Goal: Task Accomplishment & Management: Manage account settings

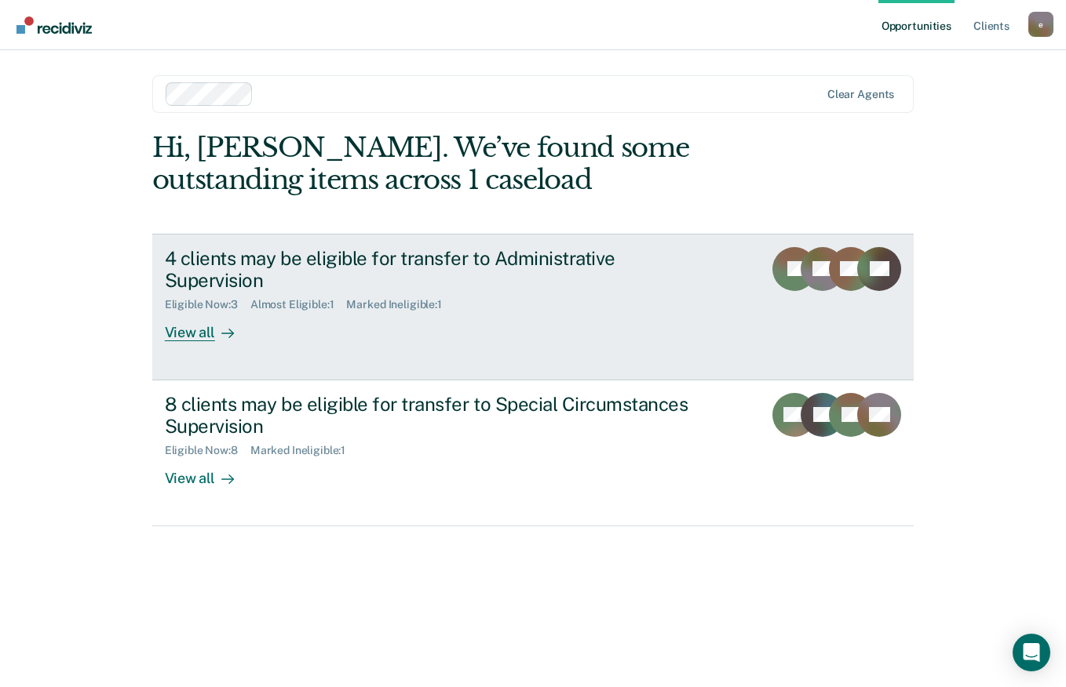
click at [193, 316] on div "View all" at bounding box center [209, 327] width 88 height 31
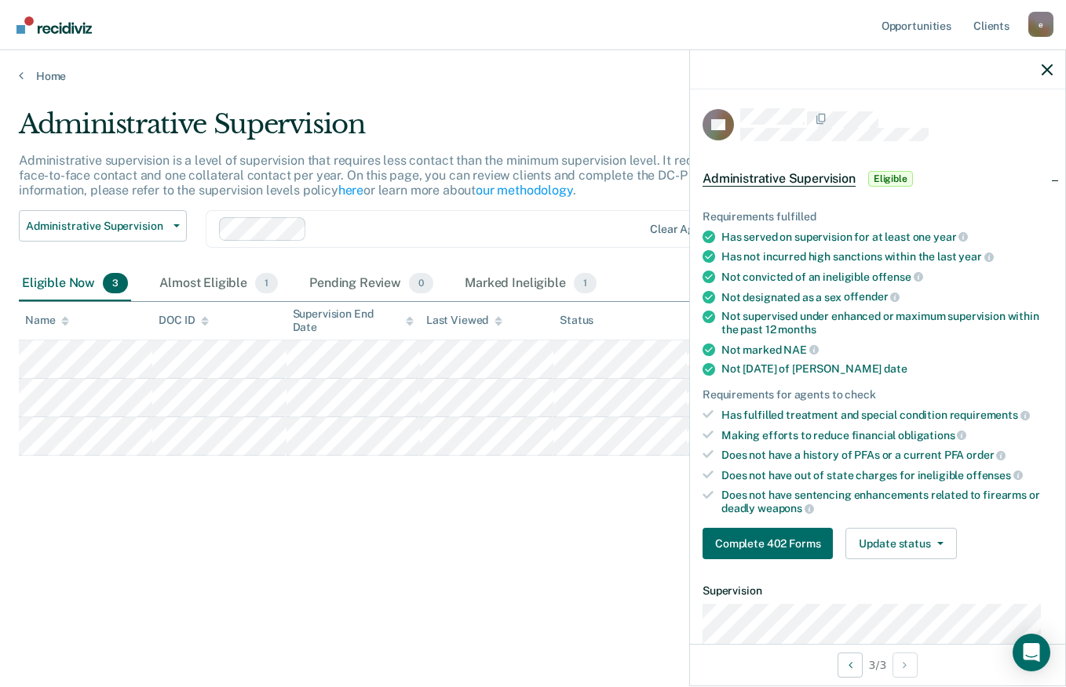
click at [456, 525] on div "Administrative Supervision Administrative supervision is a level of supervision…" at bounding box center [533, 338] width 1028 height 461
click at [240, 290] on div "Almost Eligible 1" at bounding box center [218, 284] width 125 height 35
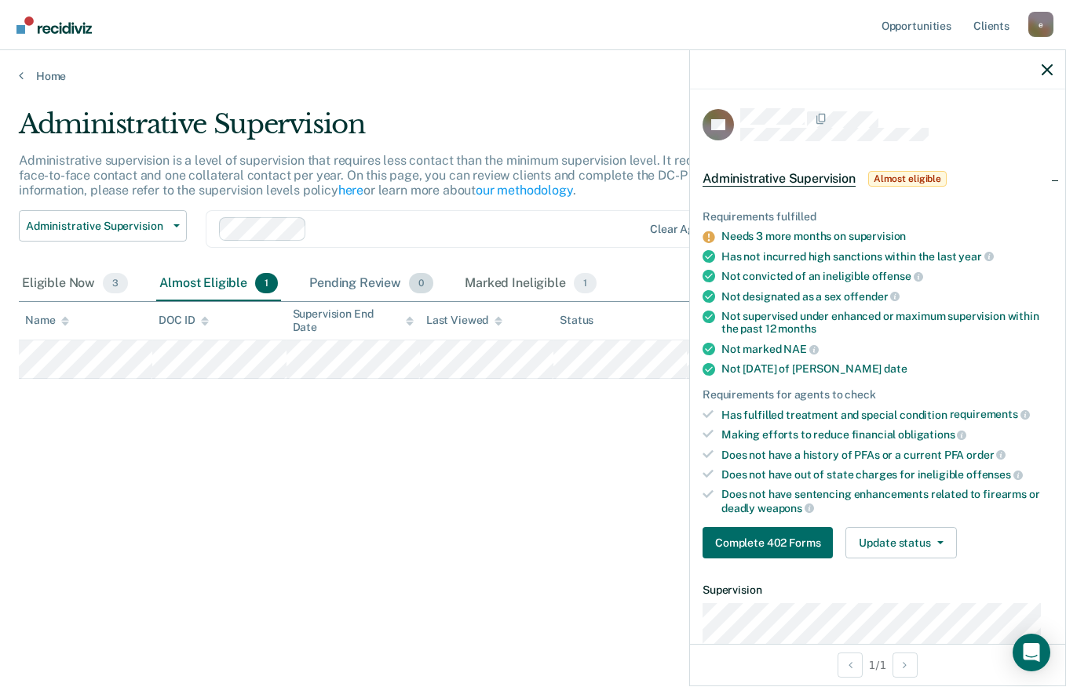
click at [391, 277] on div "Pending Review 0" at bounding box center [371, 284] width 130 height 35
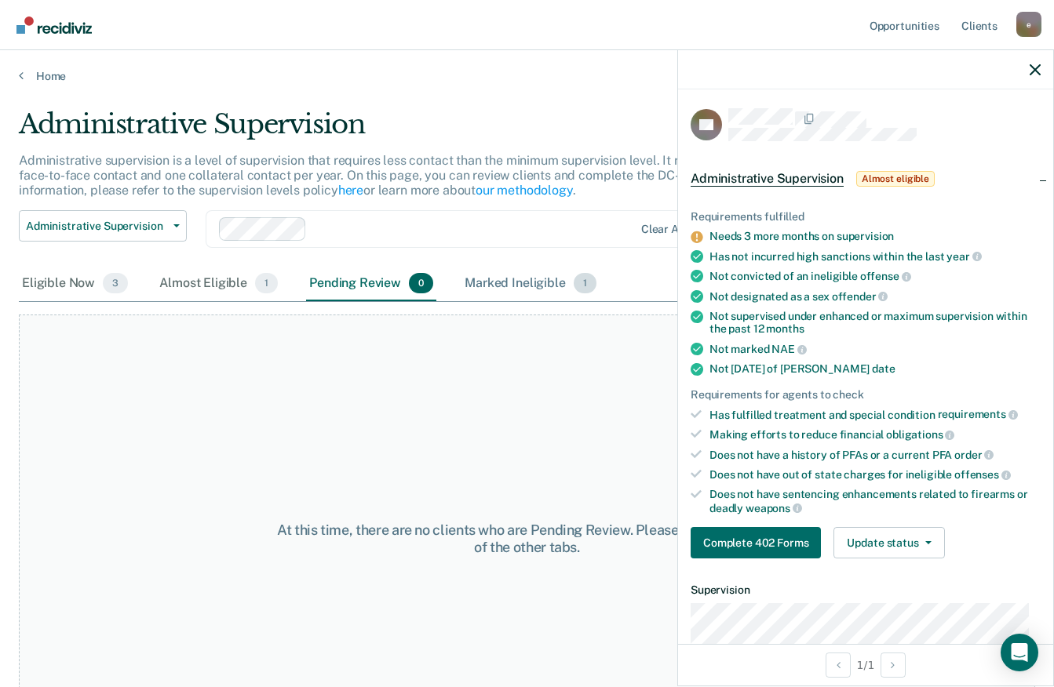
click at [553, 282] on div "Marked Ineligible 1" at bounding box center [530, 284] width 138 height 35
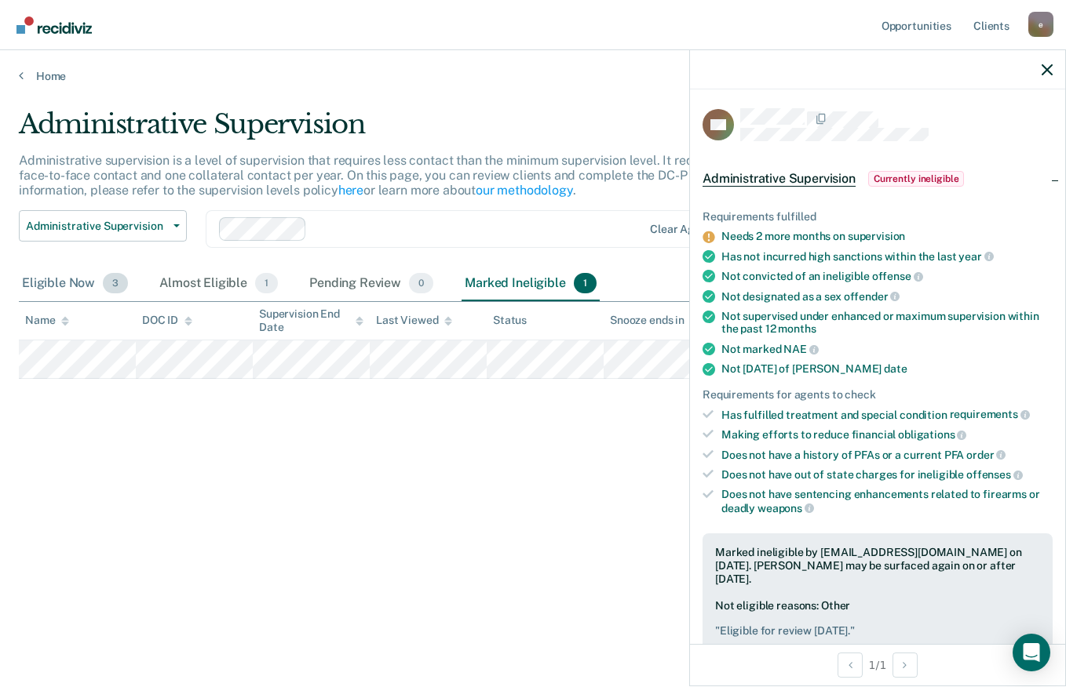
click at [105, 271] on div "Eligible Now 3" at bounding box center [75, 284] width 112 height 35
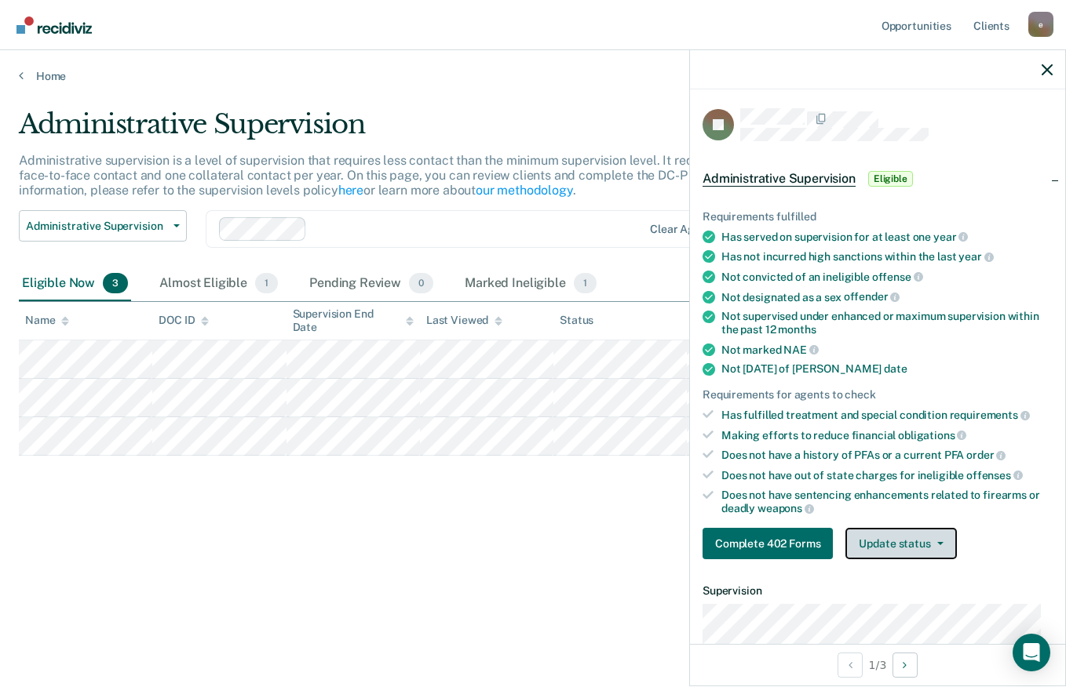
click at [914, 530] on button "Update status" at bounding box center [900, 543] width 111 height 31
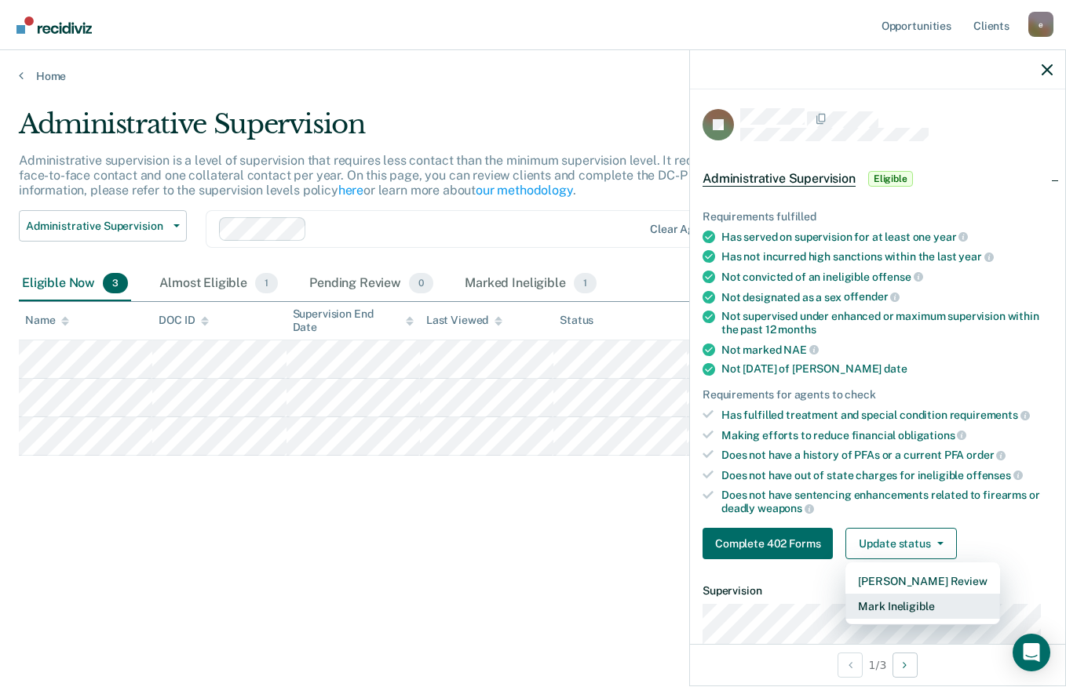
click at [926, 602] on button "Mark Ineligible" at bounding box center [922, 606] width 154 height 25
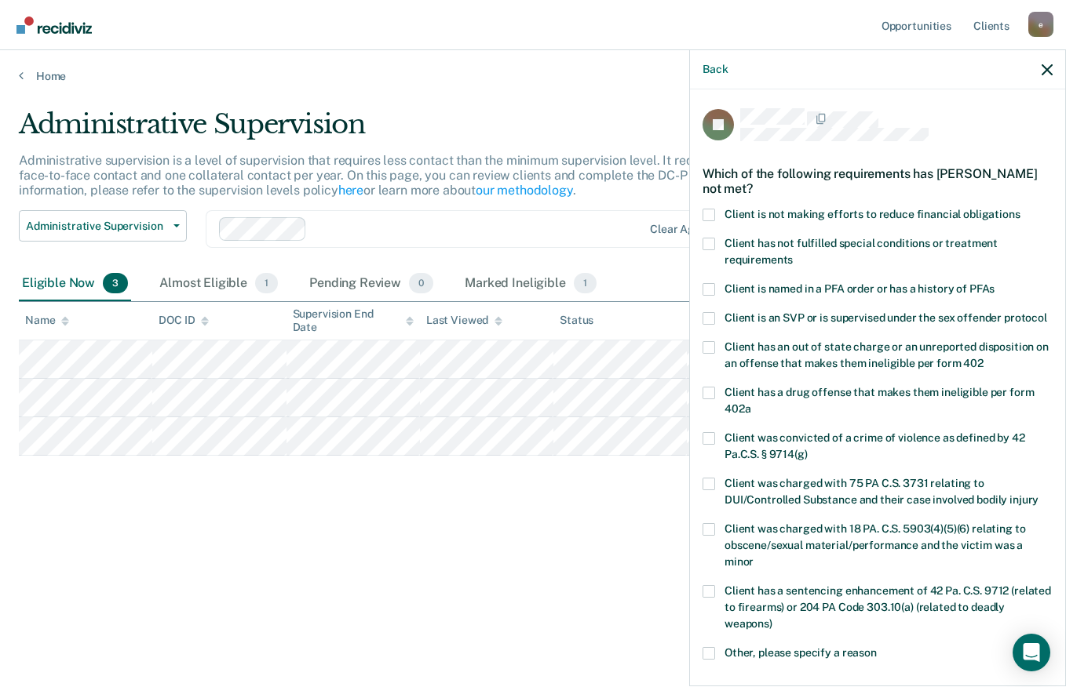
click at [903, 208] on span "Client is not making efforts to reduce financial obligations" at bounding box center [872, 214] width 296 height 13
click at [1020, 209] on input "Client is not making efforts to reduce financial obligations" at bounding box center [1020, 209] width 0 height 0
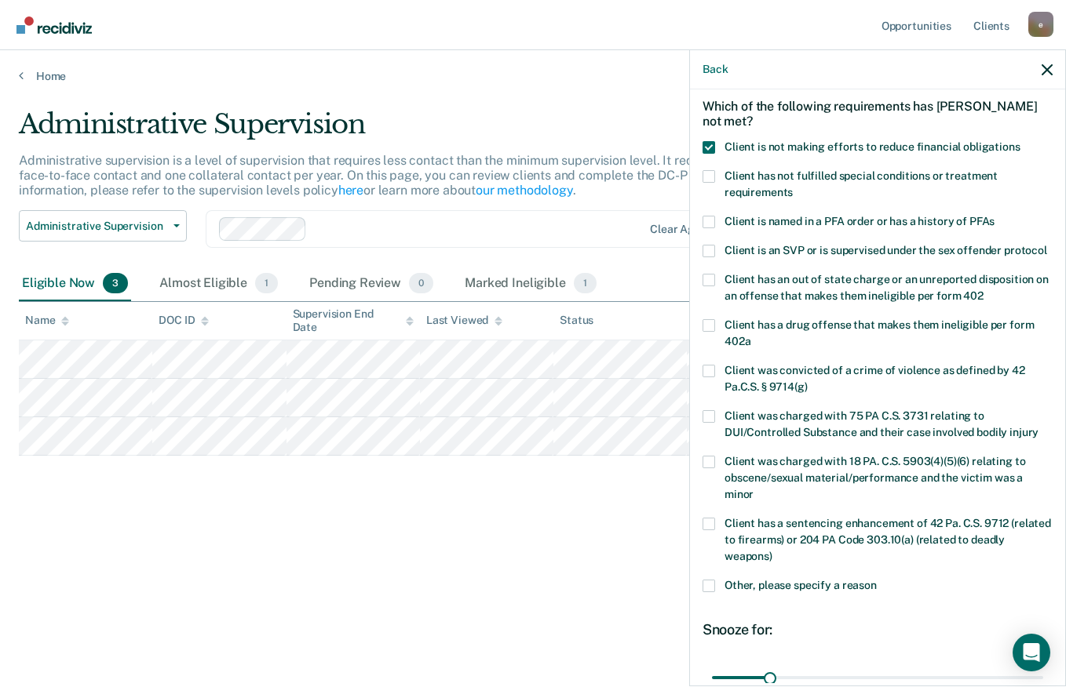
scroll to position [228, 0]
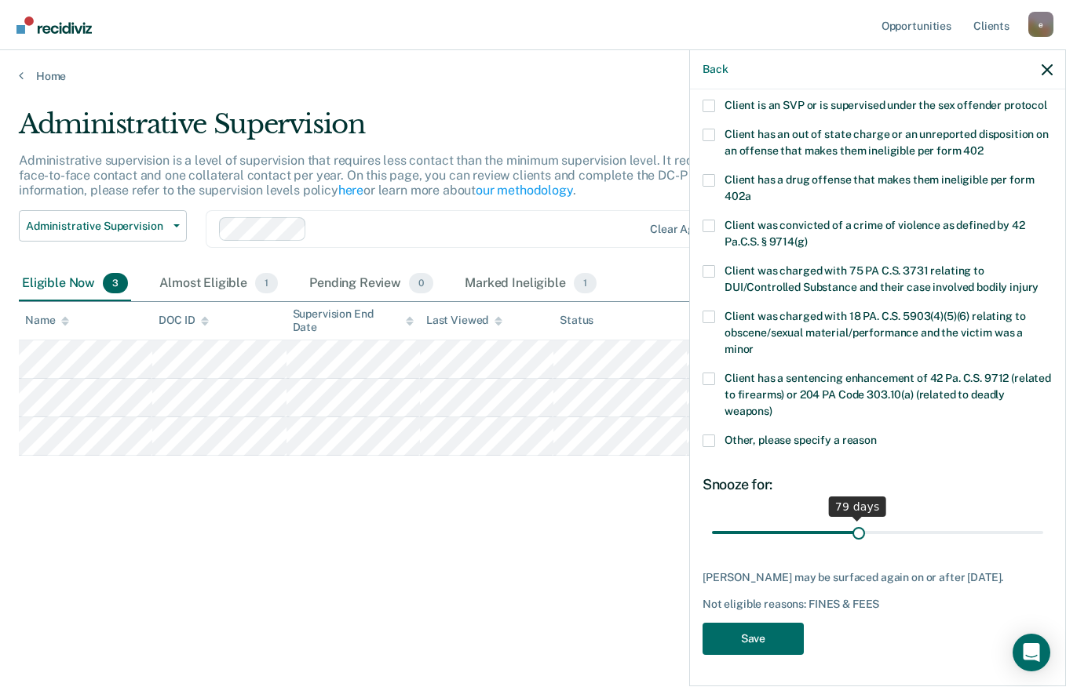
drag, startPoint x: 776, startPoint y: 524, endPoint x: 853, endPoint y: 528, distance: 77.0
click at [853, 528] on input "range" at bounding box center [877, 532] width 331 height 27
drag, startPoint x: 872, startPoint y: 536, endPoint x: 922, endPoint y: 546, distance: 51.2
type input "120"
click at [922, 546] on input "range" at bounding box center [877, 532] width 331 height 27
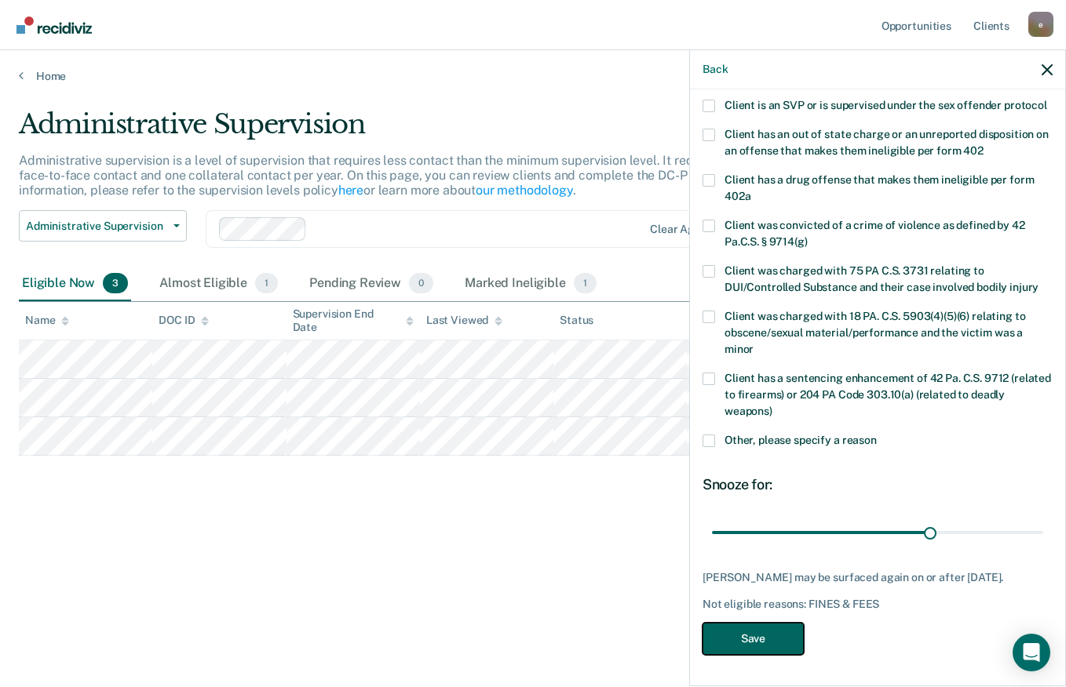
click at [783, 646] on button "Save" at bounding box center [752, 639] width 101 height 32
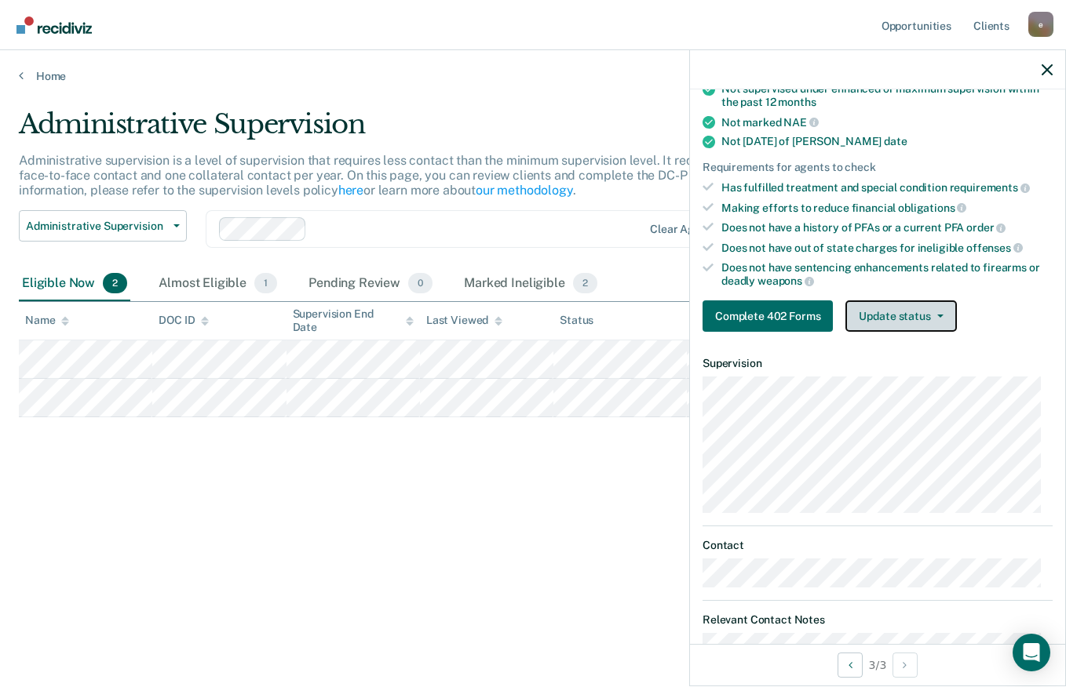
click at [917, 304] on button "Update status" at bounding box center [900, 316] width 111 height 31
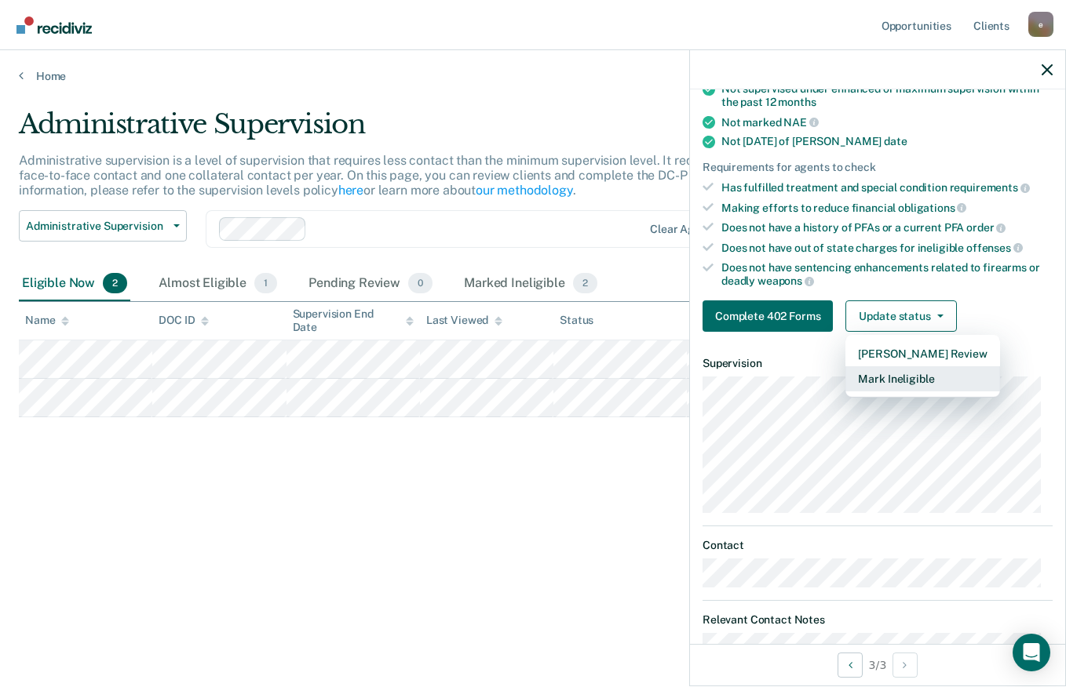
click at [912, 381] on button "Mark Ineligible" at bounding box center [922, 378] width 154 height 25
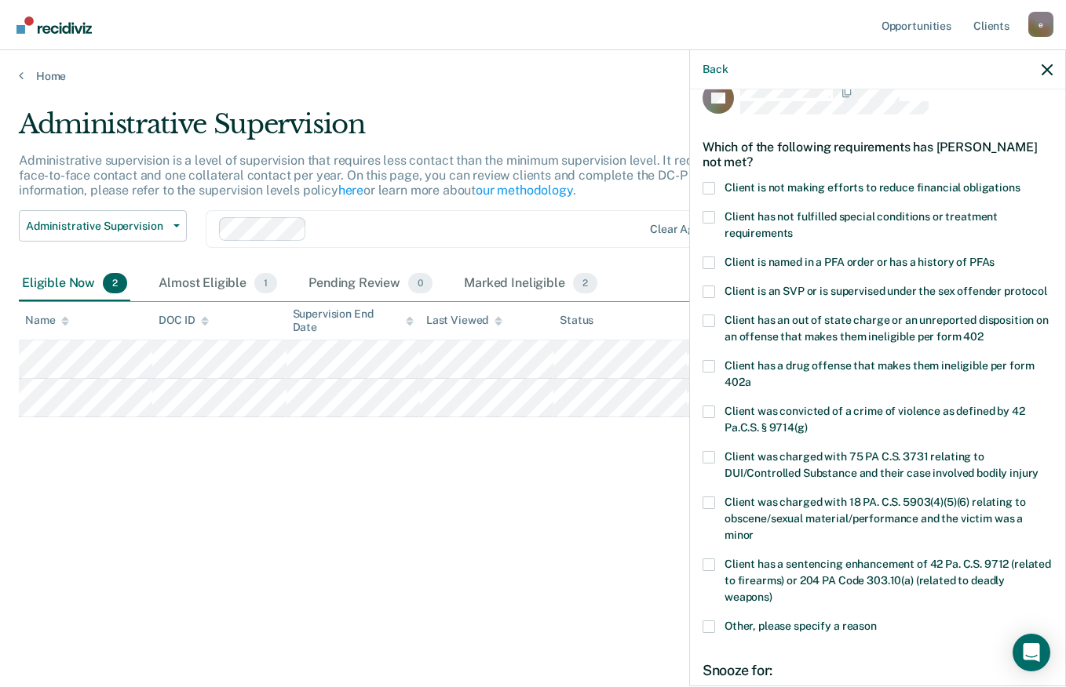
scroll to position [0, 0]
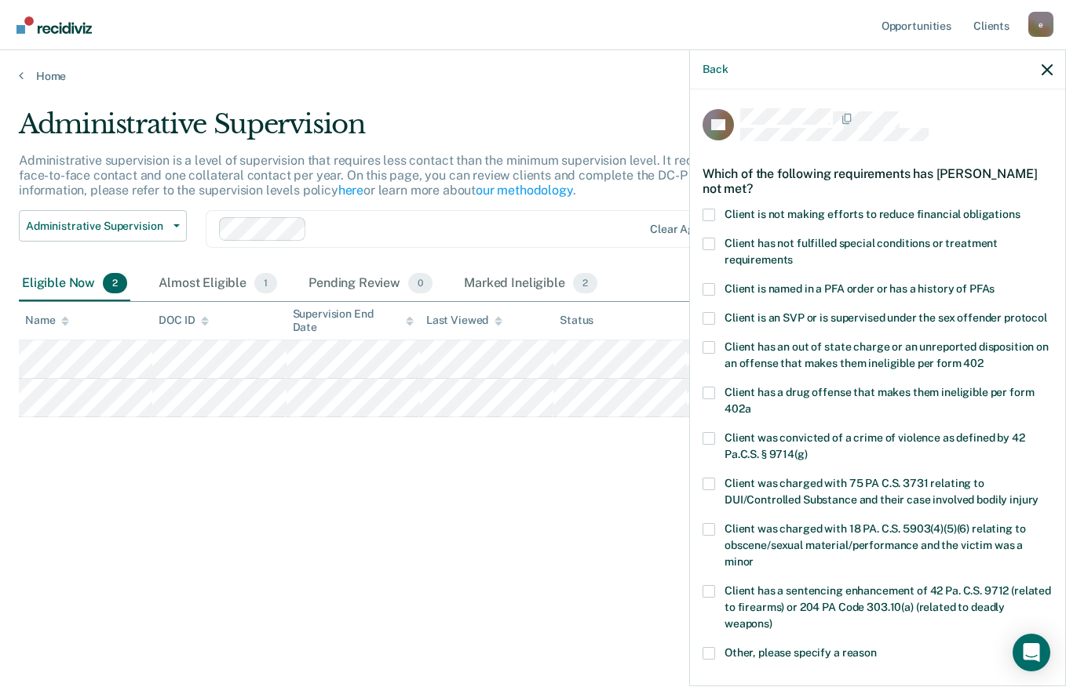
click at [818, 209] on span "Client is not making efforts to reduce financial obligations" at bounding box center [872, 214] width 296 height 13
click at [1020, 209] on input "Client is not making efforts to reduce financial obligations" at bounding box center [1020, 209] width 0 height 0
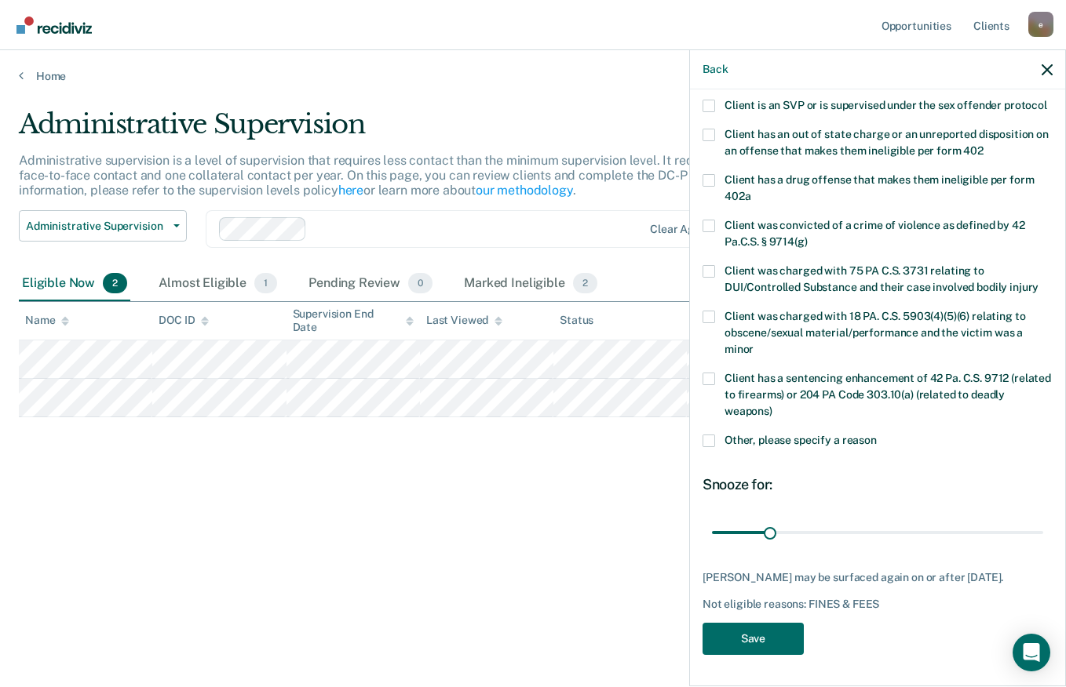
scroll to position [228, 0]
drag, startPoint x: 786, startPoint y: 535, endPoint x: 922, endPoint y: 535, distance: 135.7
type input "120"
click at [922, 535] on input "range" at bounding box center [877, 532] width 331 height 27
click at [779, 638] on button "Save" at bounding box center [752, 639] width 101 height 32
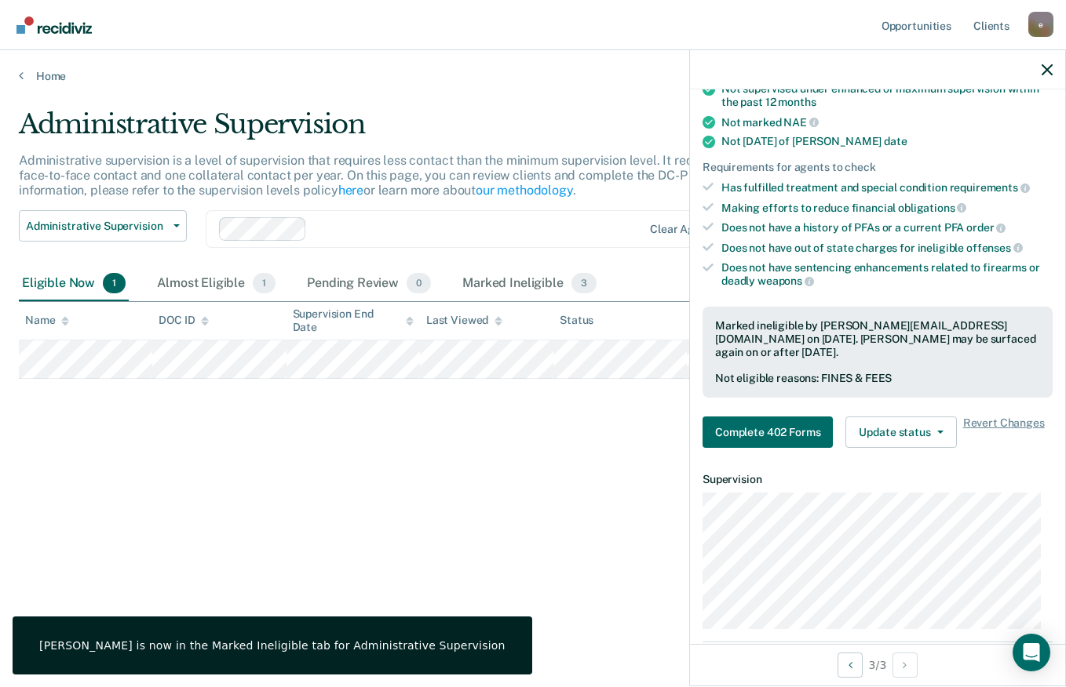
click at [222, 687] on html "Looks like you’re using Internet Explorer 11. For faster loading and a better e…" at bounding box center [533, 343] width 1066 height 687
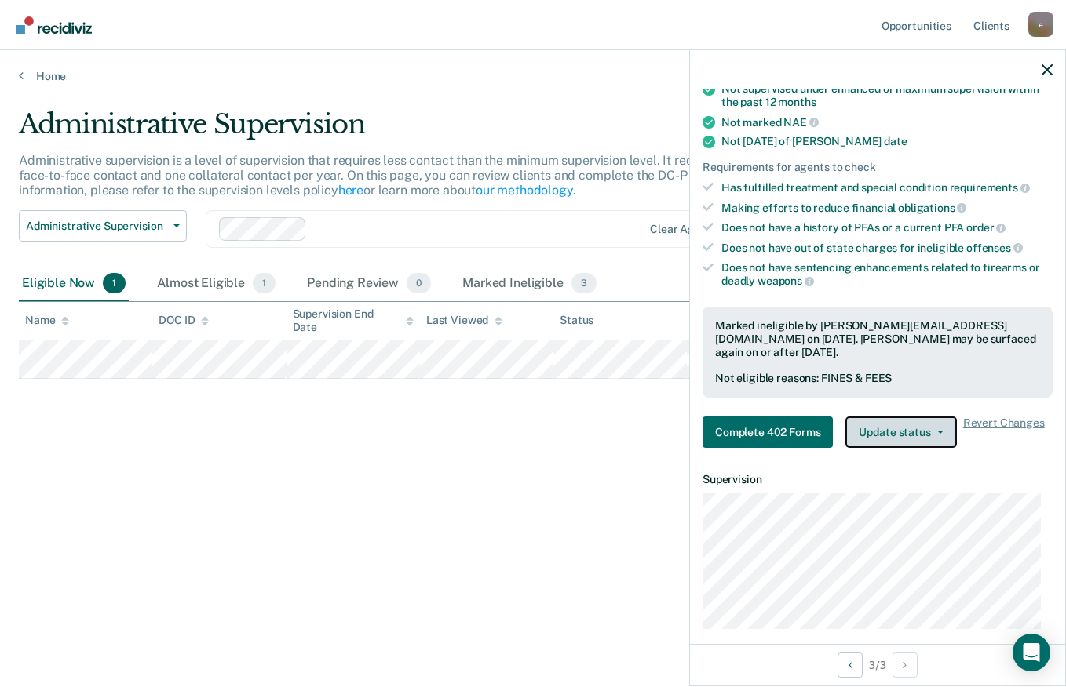
click at [913, 428] on button "Update status" at bounding box center [900, 432] width 111 height 31
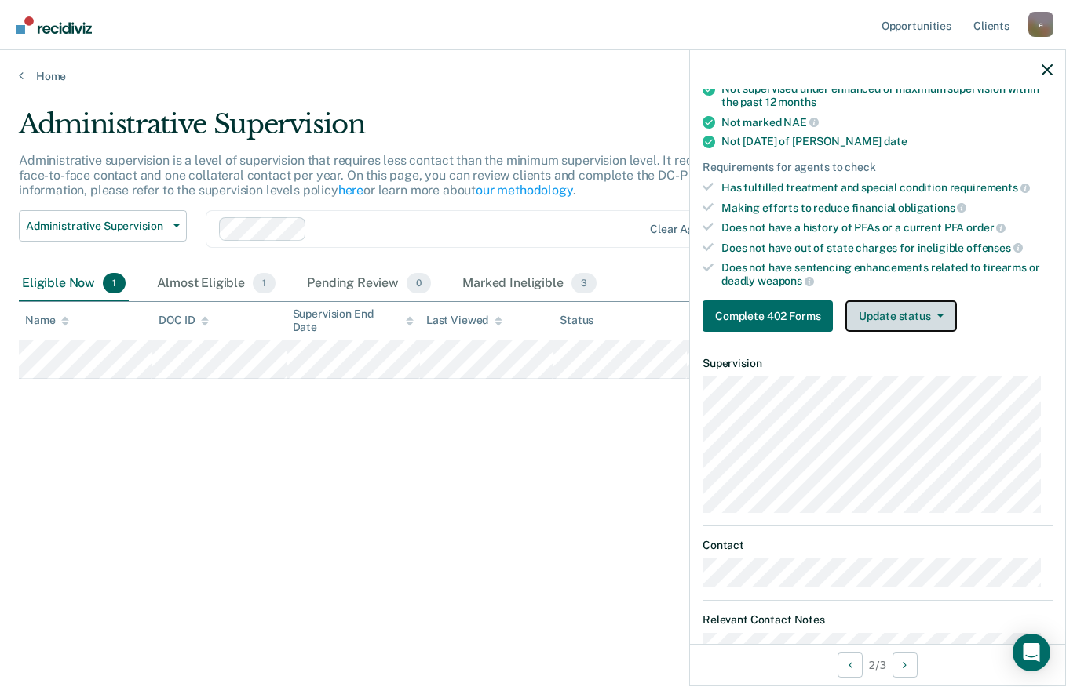
click at [913, 319] on button "Update status" at bounding box center [900, 316] width 111 height 31
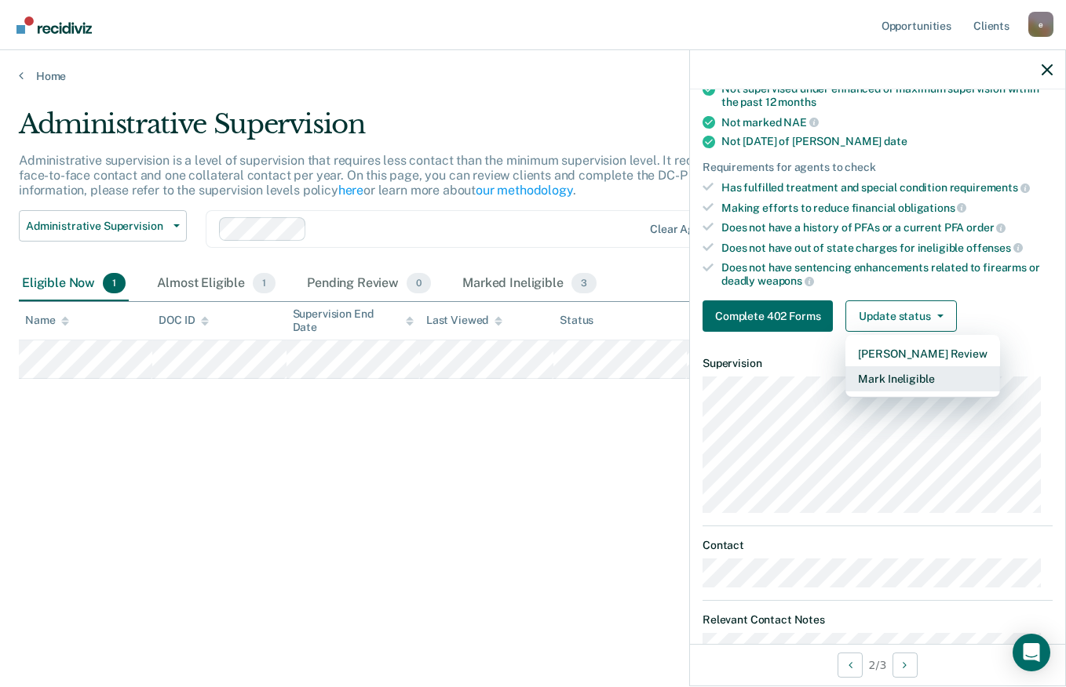
click at [935, 373] on button "Mark Ineligible" at bounding box center [922, 378] width 154 height 25
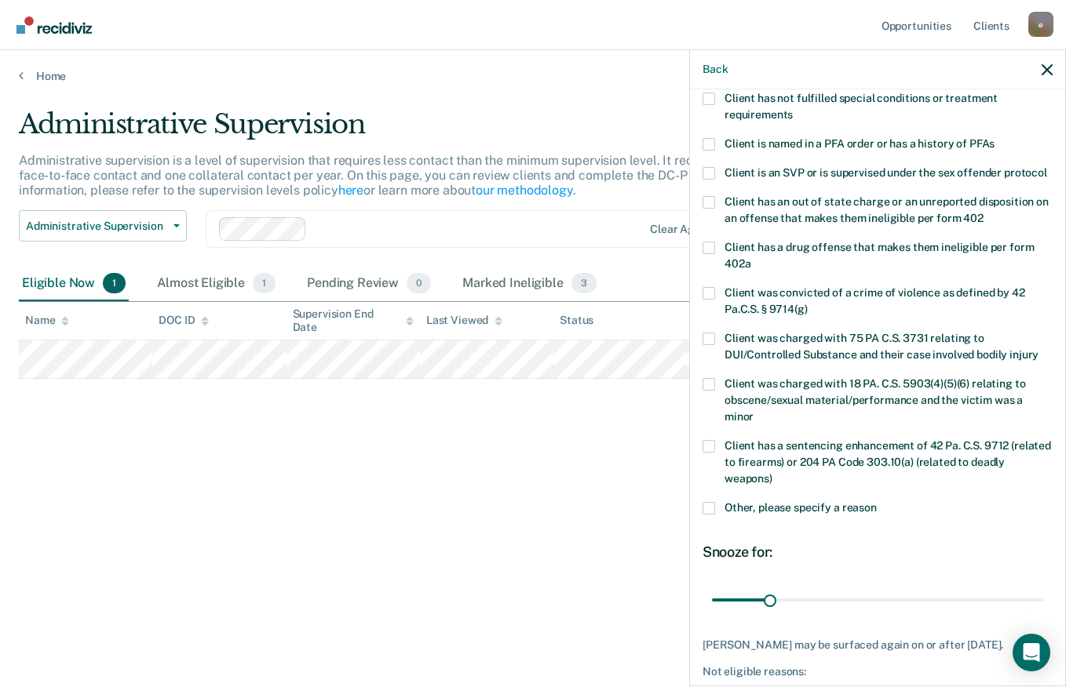
scroll to position [0, 0]
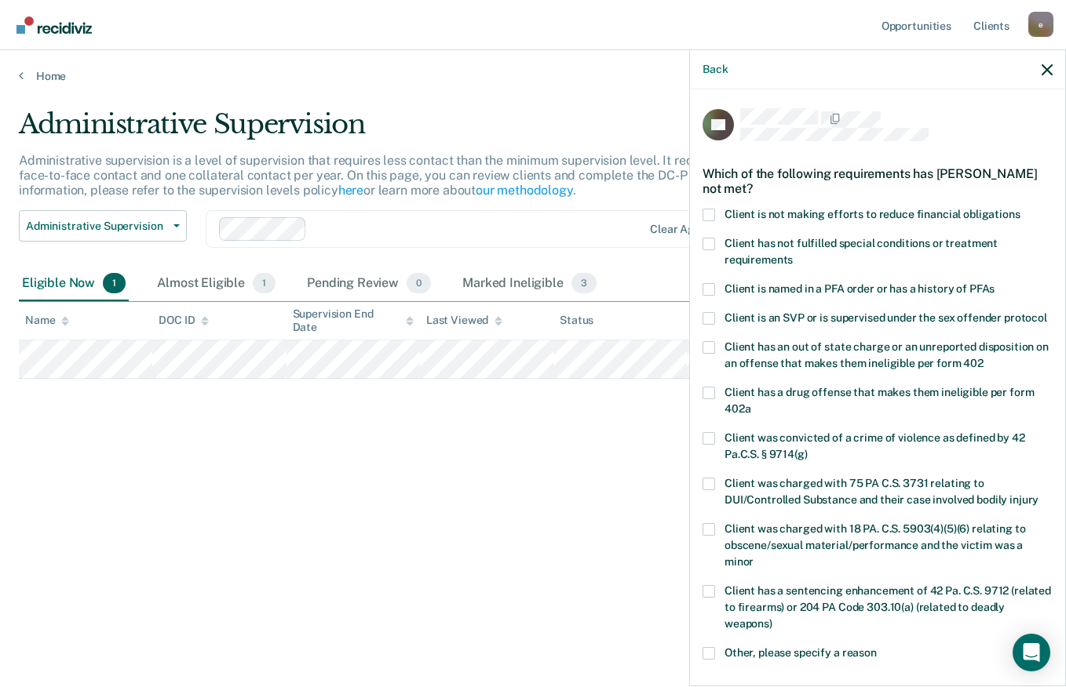
click at [873, 211] on span "Client is not making efforts to reduce financial obligations" at bounding box center [872, 214] width 296 height 13
click at [1020, 209] on input "Client is not making efforts to reduce financial obligations" at bounding box center [1020, 209] width 0 height 0
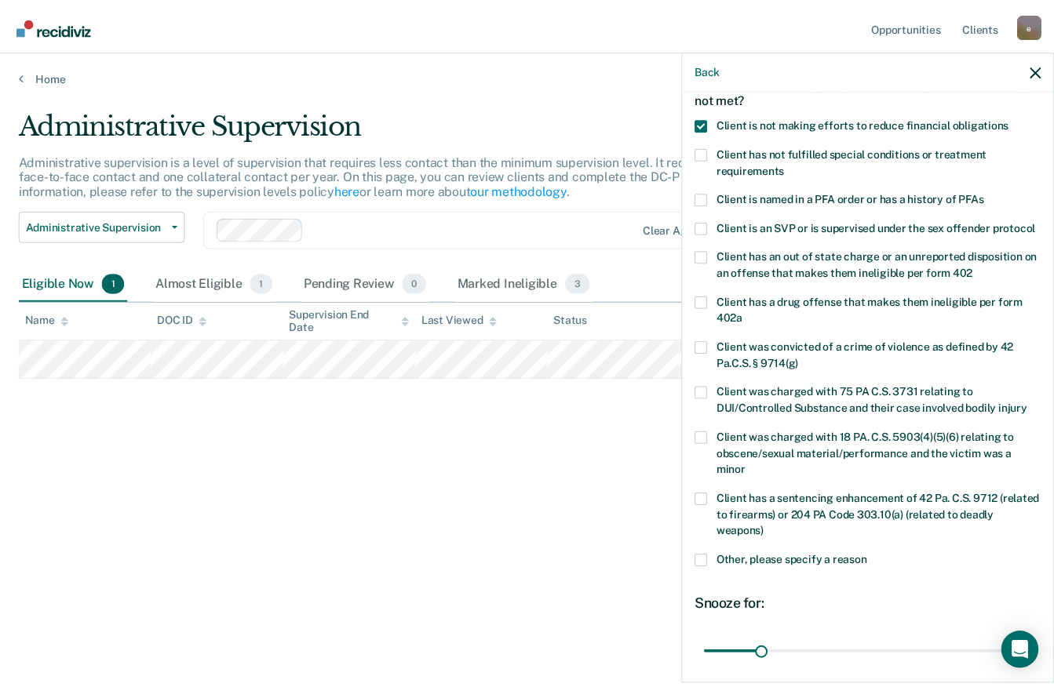
scroll to position [228, 0]
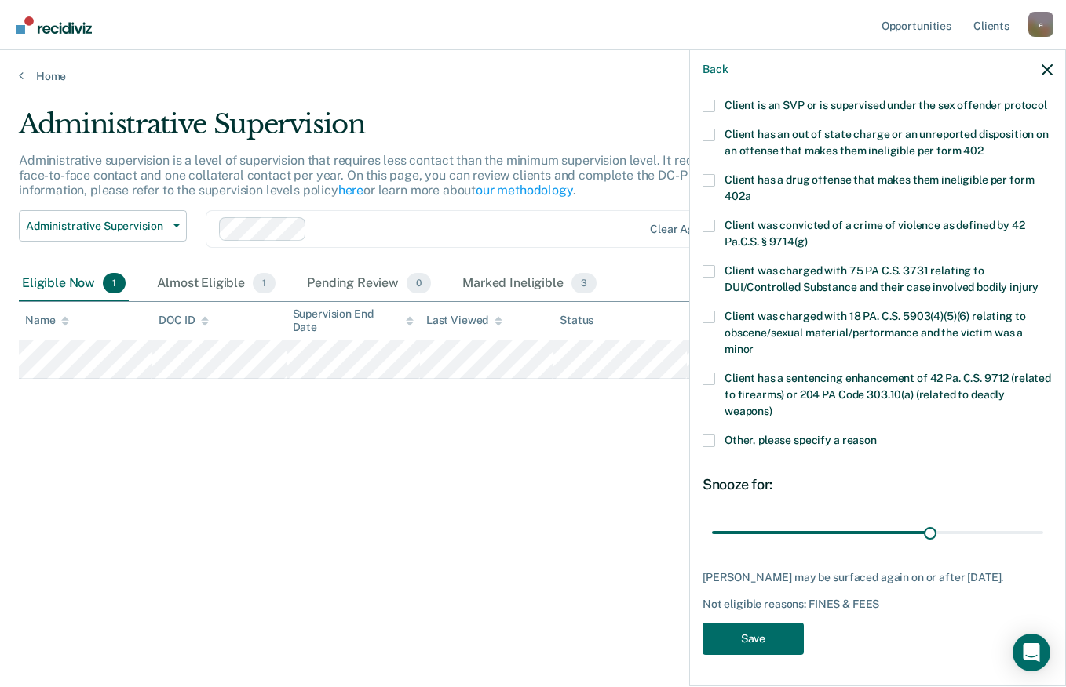
drag, startPoint x: 791, startPoint y: 537, endPoint x: 922, endPoint y: 548, distance: 131.5
type input "120"
click at [922, 546] on input "range" at bounding box center [877, 532] width 331 height 27
click at [771, 643] on button "Save" at bounding box center [752, 639] width 101 height 32
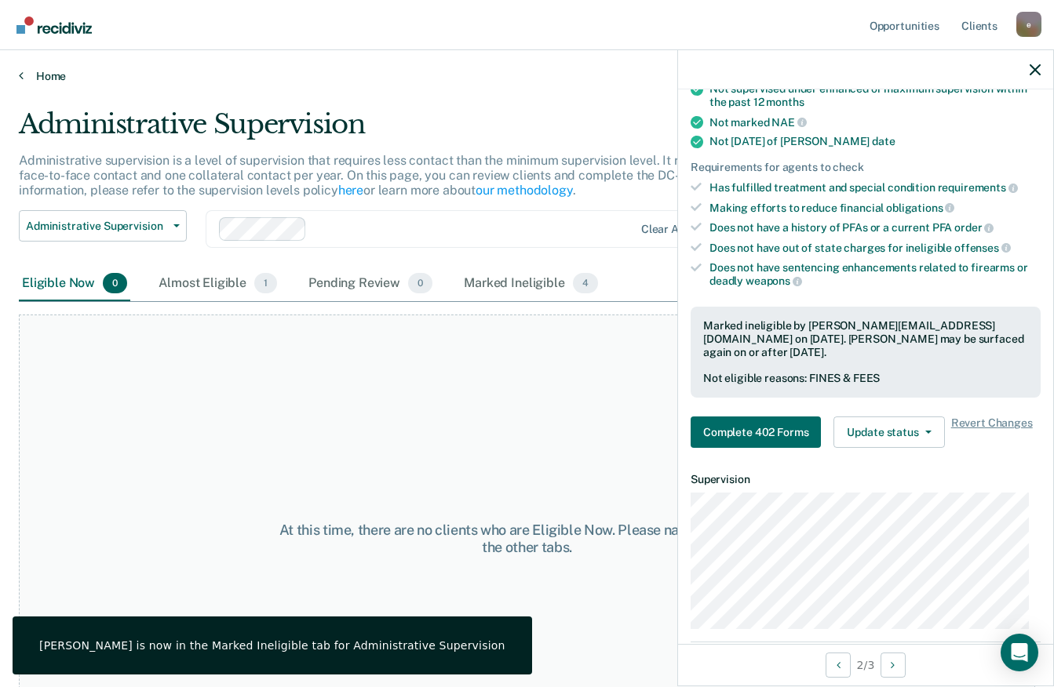
click at [36, 74] on link "Home" at bounding box center [527, 76] width 1016 height 14
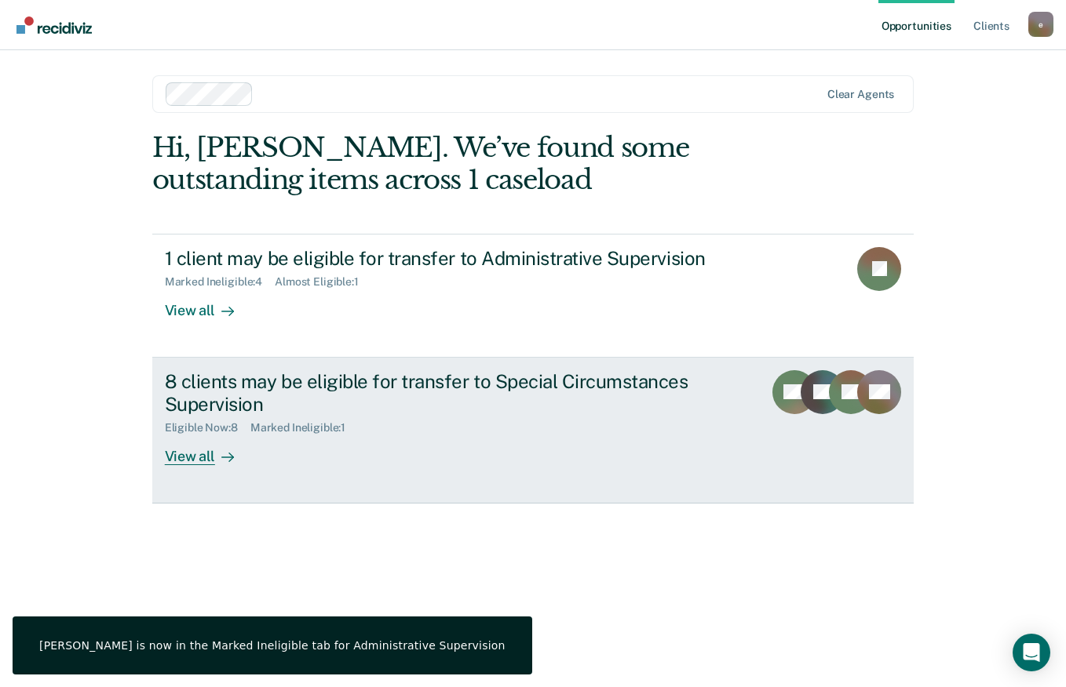
click at [460, 410] on div "8 clients may be eligible for transfer to Special Circumstances Supervision" at bounding box center [440, 393] width 551 height 46
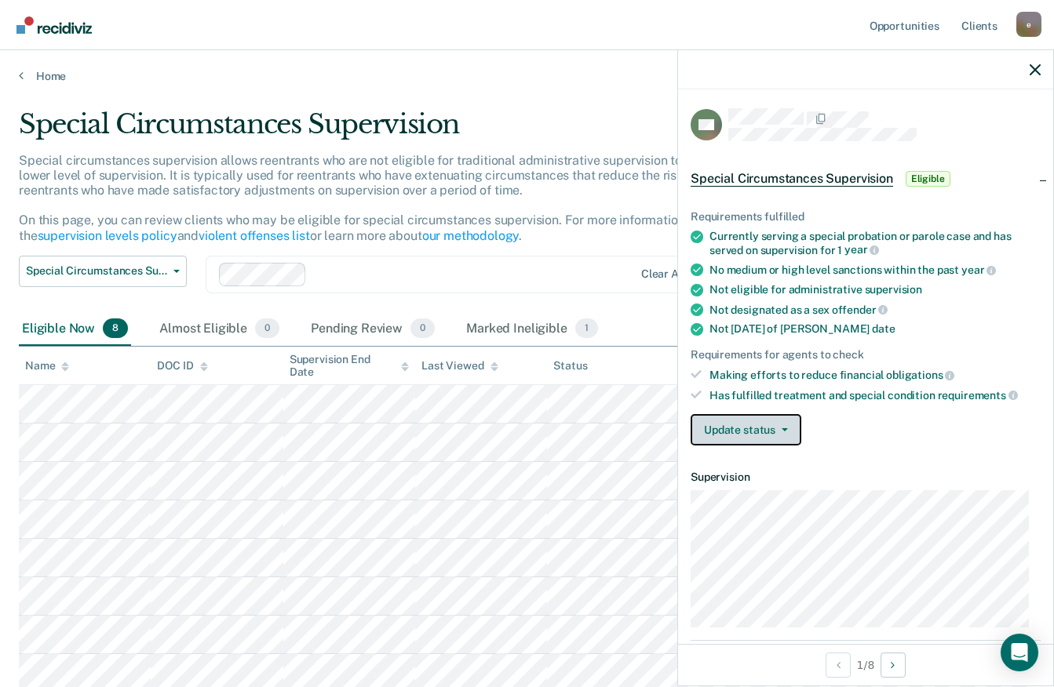
click at [786, 423] on button "Update status" at bounding box center [745, 429] width 111 height 31
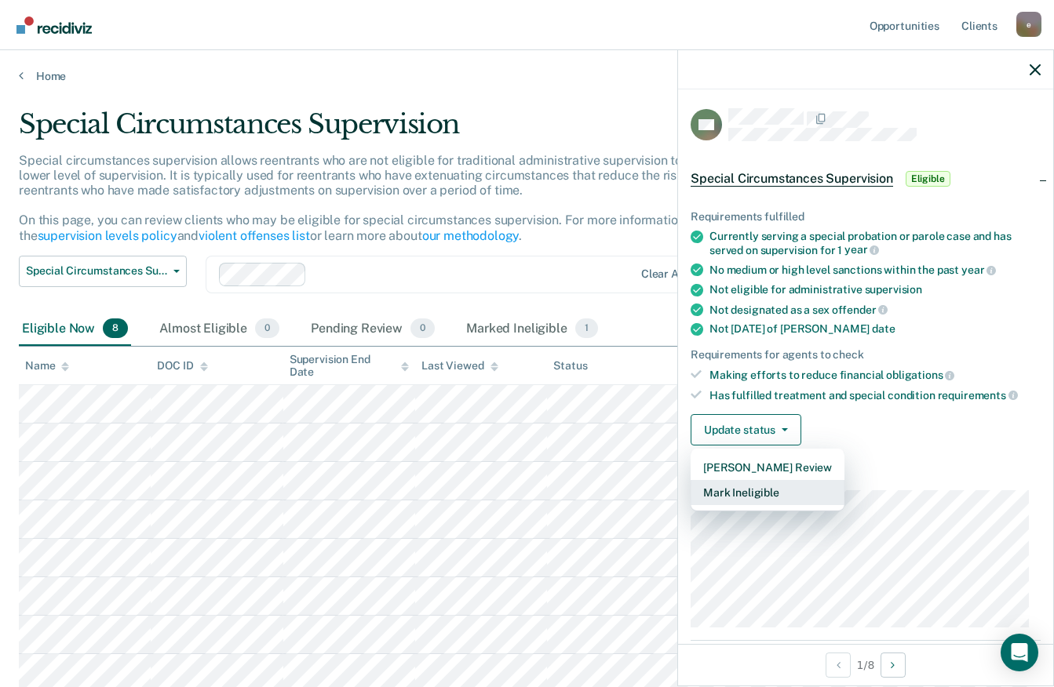
click at [798, 490] on button "Mark Ineligible" at bounding box center [767, 492] width 154 height 25
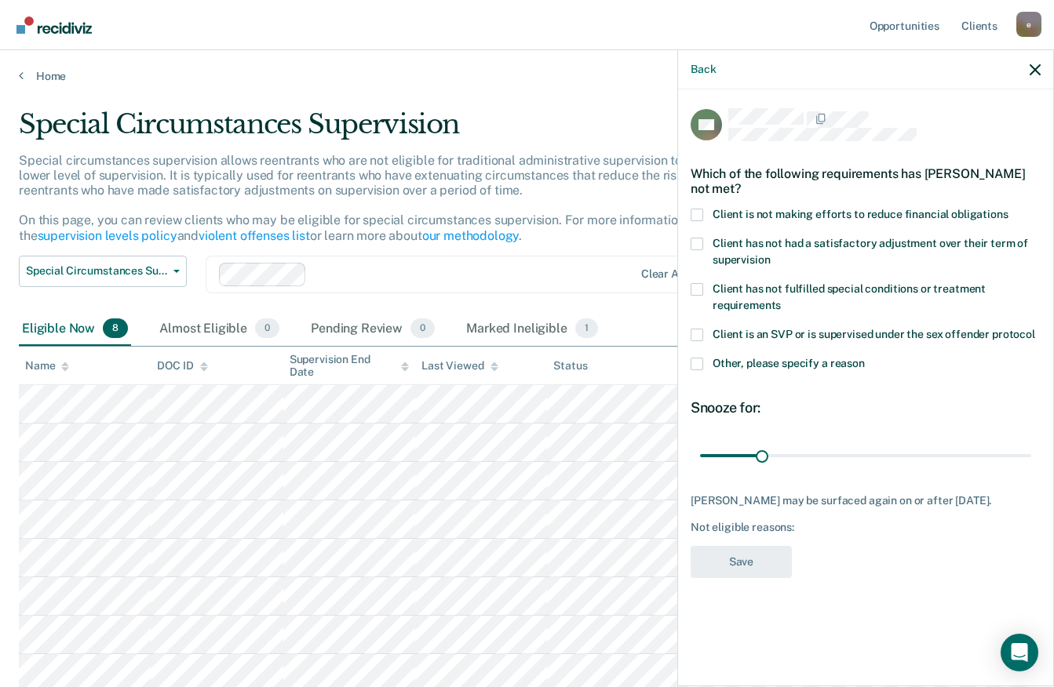
click at [694, 365] on span at bounding box center [696, 364] width 13 height 13
click at [865, 358] on input "Other, please specify a reason" at bounding box center [865, 358] width 0 height 0
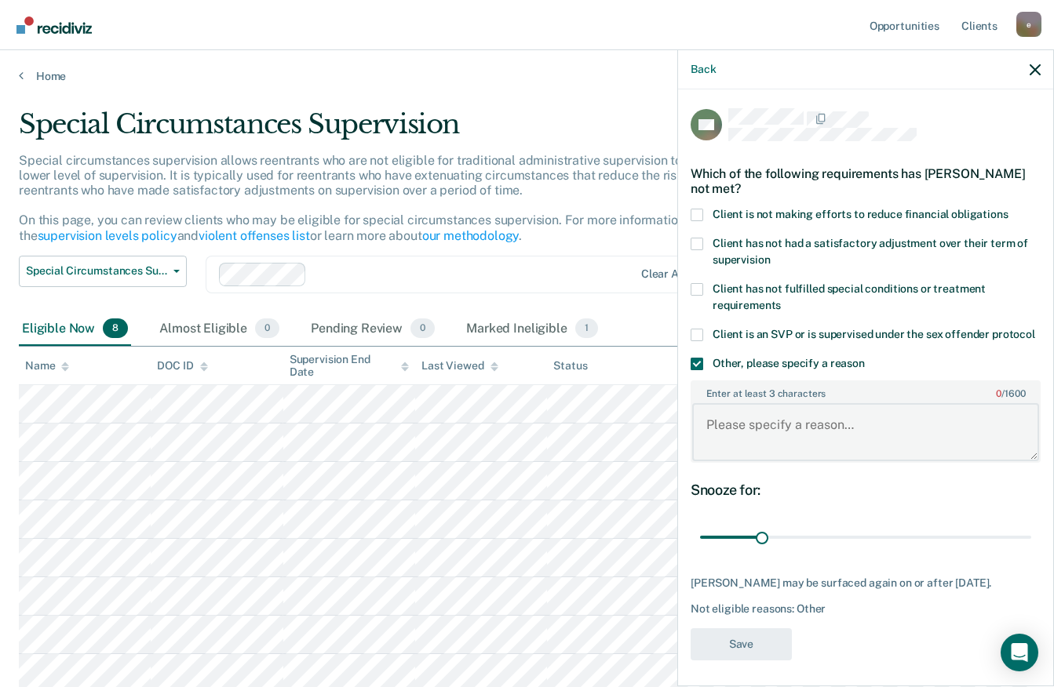
click at [836, 444] on textarea "Enter at least 3 characters 0 / 1600" at bounding box center [865, 432] width 347 height 58
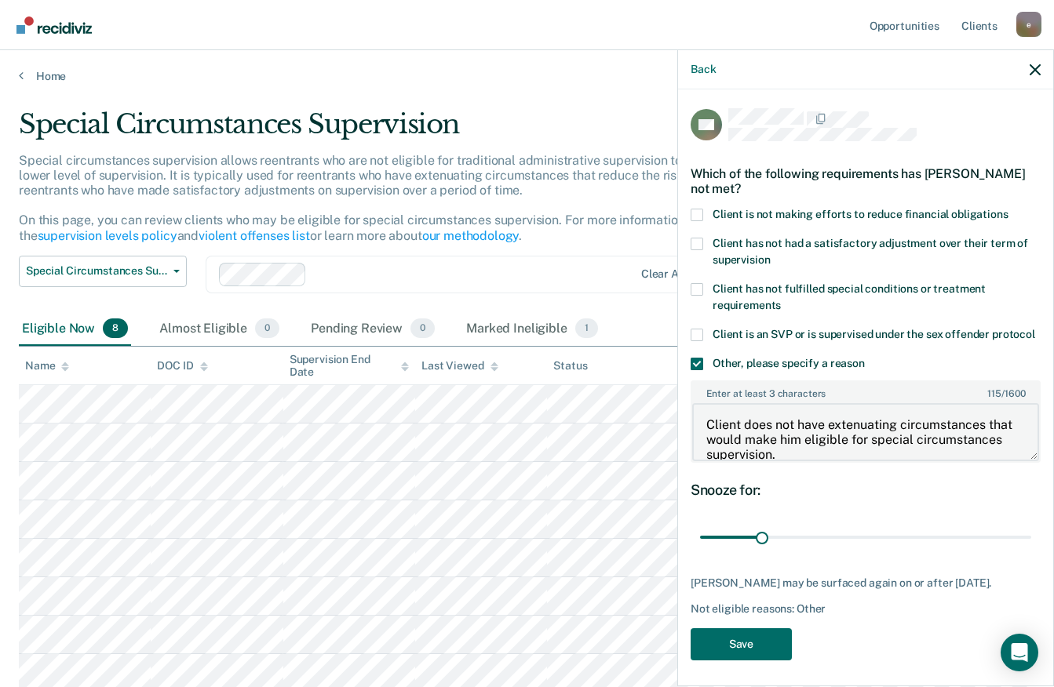
drag, startPoint x: 873, startPoint y: 470, endPoint x: 712, endPoint y: 432, distance: 165.4
click at [712, 432] on textarea "Client does not have extenuating circumstances that would make him eligible for…" at bounding box center [865, 432] width 347 height 58
click at [885, 461] on textarea "Client does not have extenuating circumstances that would make him eligible for…" at bounding box center [865, 432] width 347 height 58
drag, startPoint x: 882, startPoint y: 467, endPoint x: 681, endPoint y: 422, distance: 205.8
click at [681, 422] on div "NH Which of the following requirements has [PERSON_NAME] not met? Client is not…" at bounding box center [865, 386] width 375 height 594
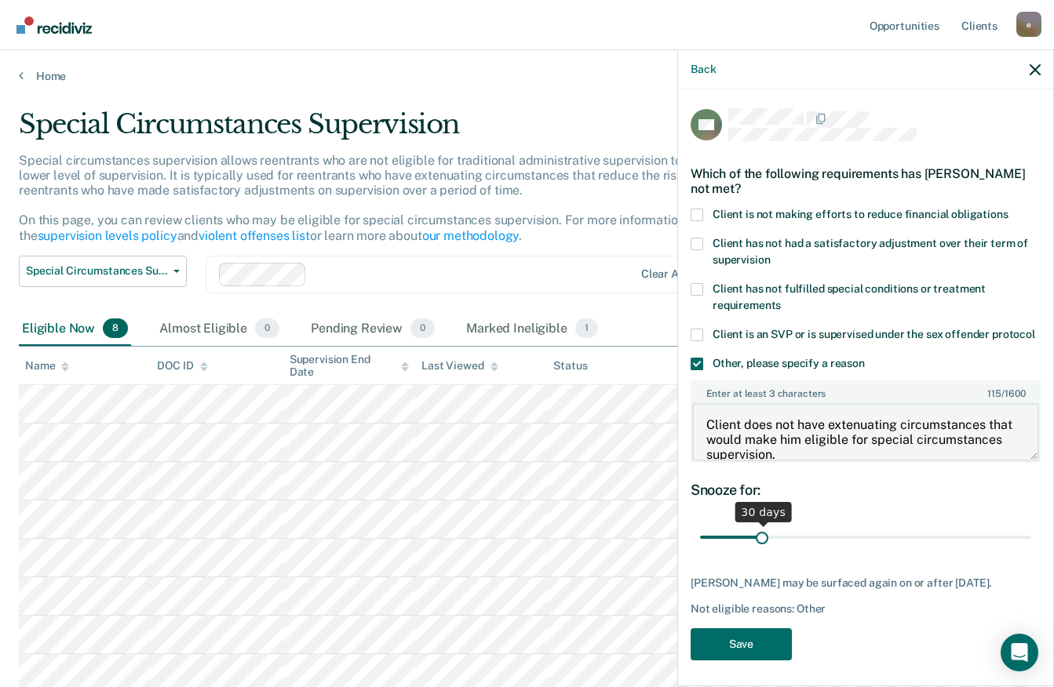
type textarea "Client does not have extenuating circumstances that would make him eligible for…"
drag, startPoint x: 763, startPoint y: 548, endPoint x: 927, endPoint y: 560, distance: 164.5
type input "120"
click at [927, 552] on input "range" at bounding box center [865, 537] width 331 height 27
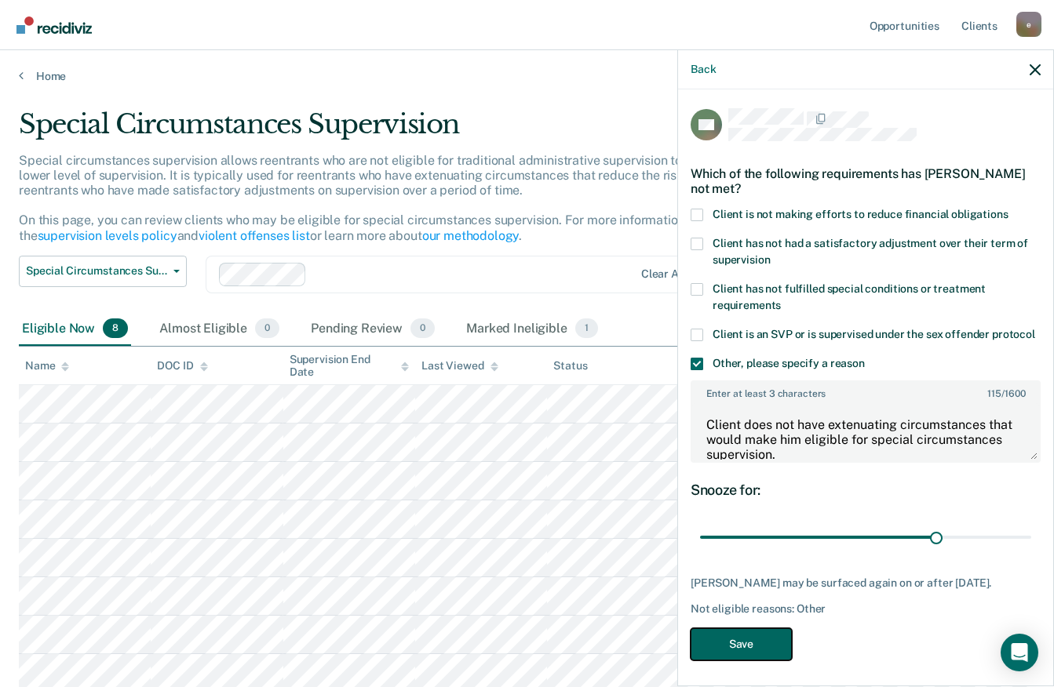
click at [746, 657] on button "Save" at bounding box center [740, 645] width 101 height 32
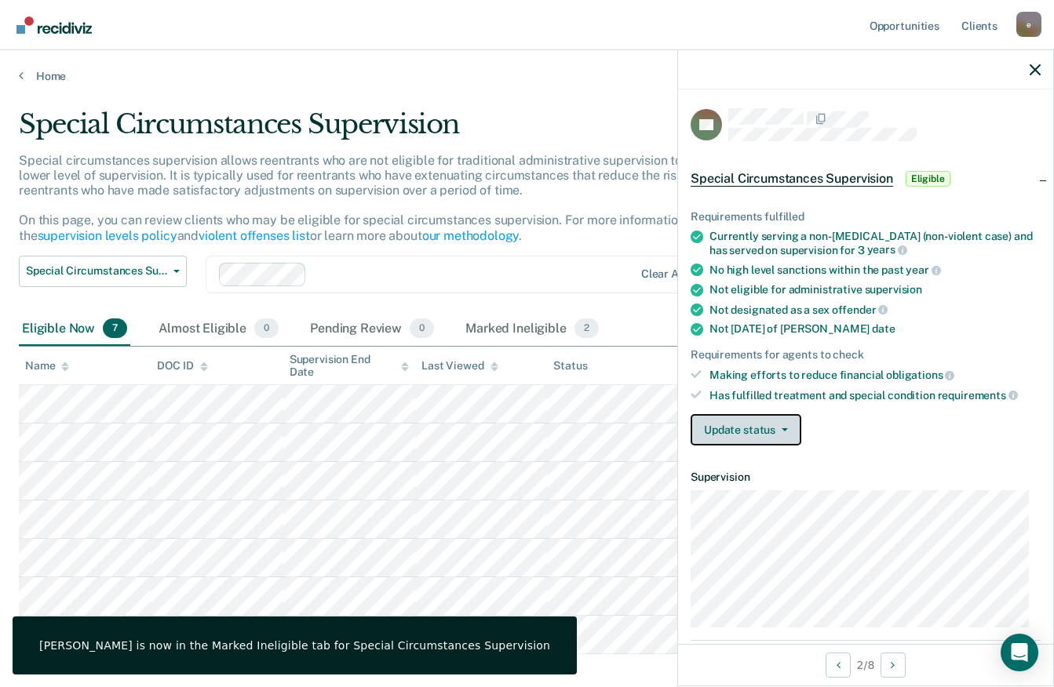
click at [771, 439] on button "Update status" at bounding box center [745, 429] width 111 height 31
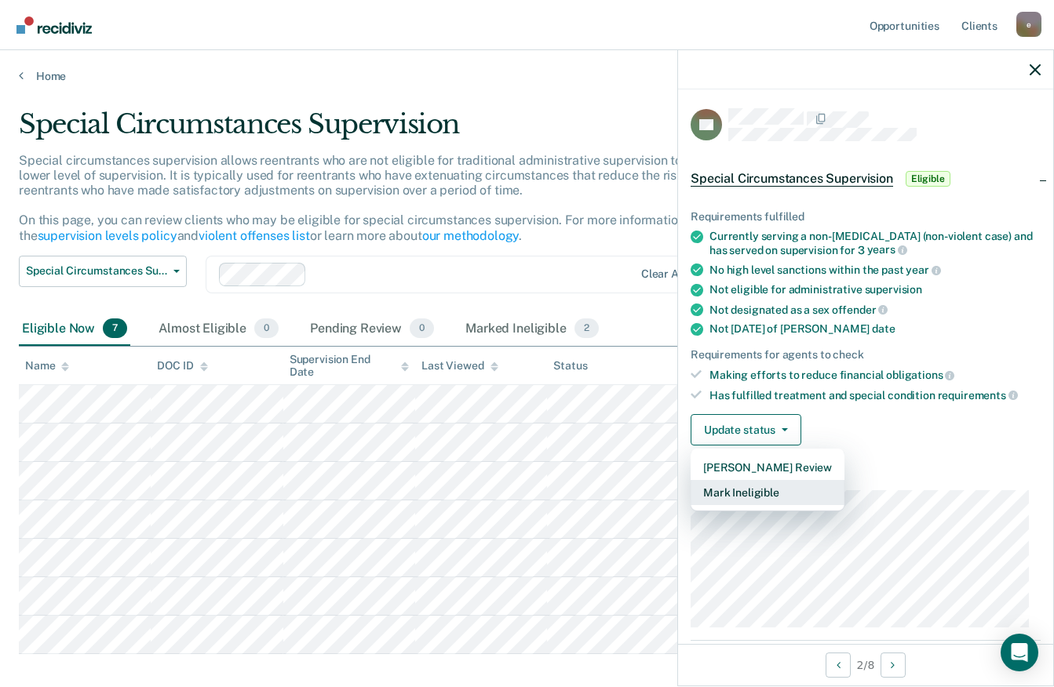
click at [795, 492] on button "Mark Ineligible" at bounding box center [767, 492] width 154 height 25
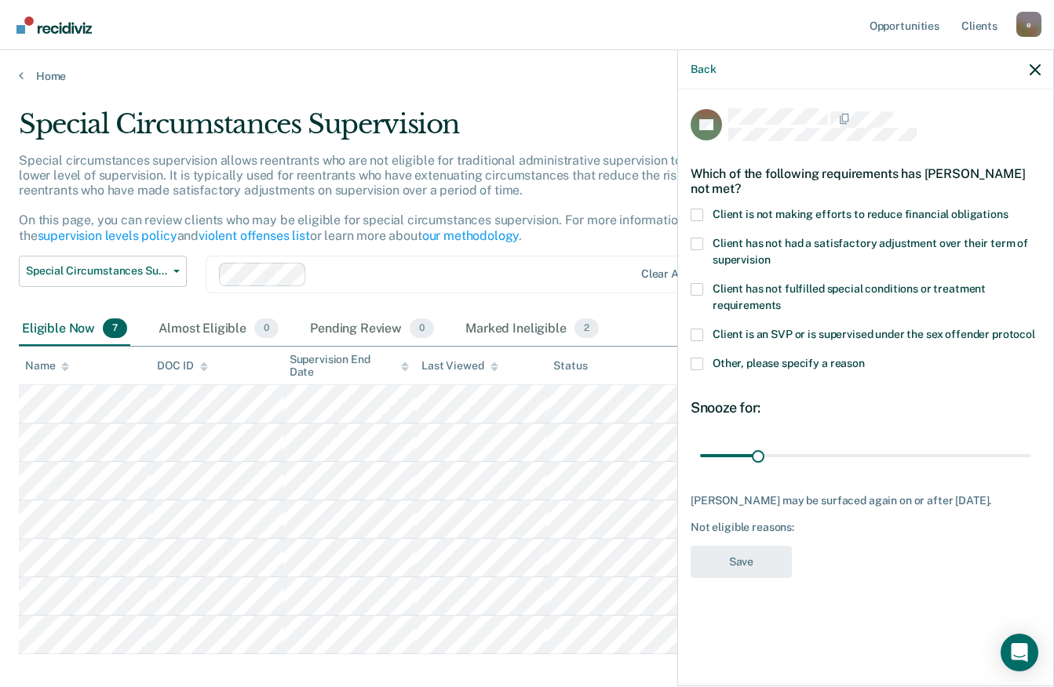
click at [806, 360] on span "Other, please specify a reason" at bounding box center [788, 363] width 152 height 13
click at [865, 358] on input "Other, please specify a reason" at bounding box center [865, 358] width 0 height 0
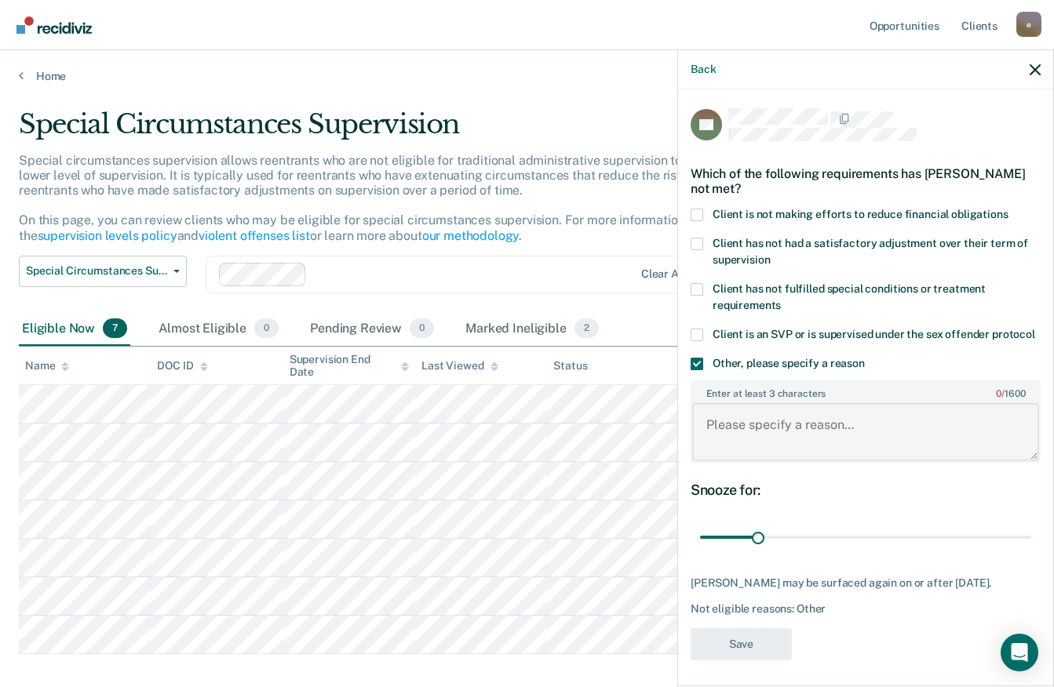
click at [796, 435] on textarea "Enter at least 3 characters 0 / 1600" at bounding box center [865, 432] width 347 height 58
paste textarea "Client does not have extenuating circumstances that would make him eligible for…"
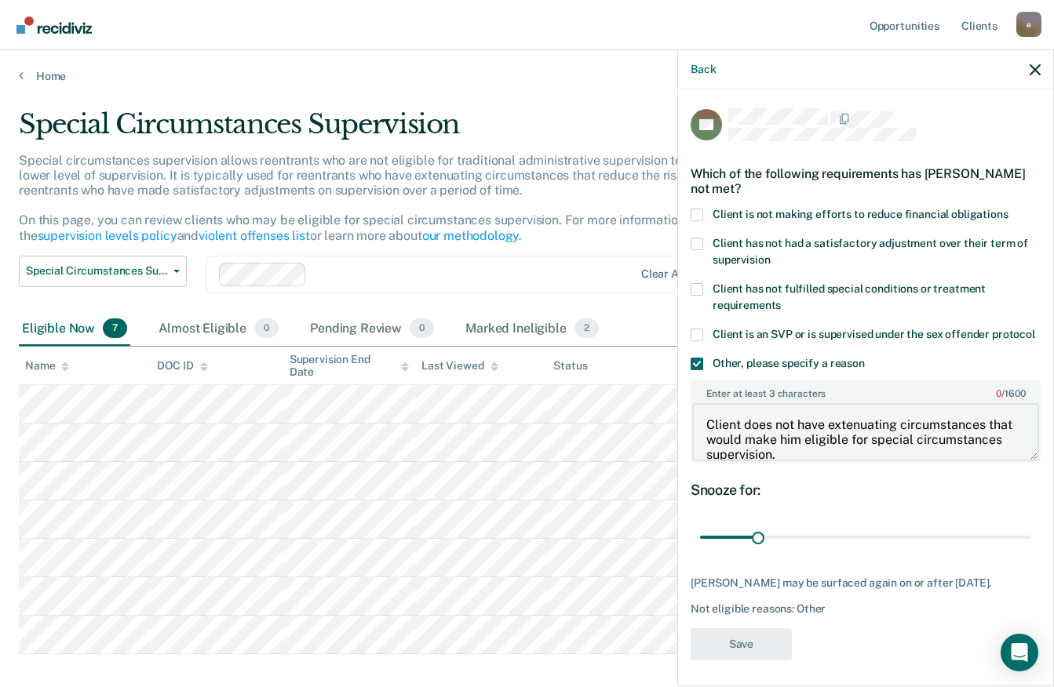
scroll to position [2, 0]
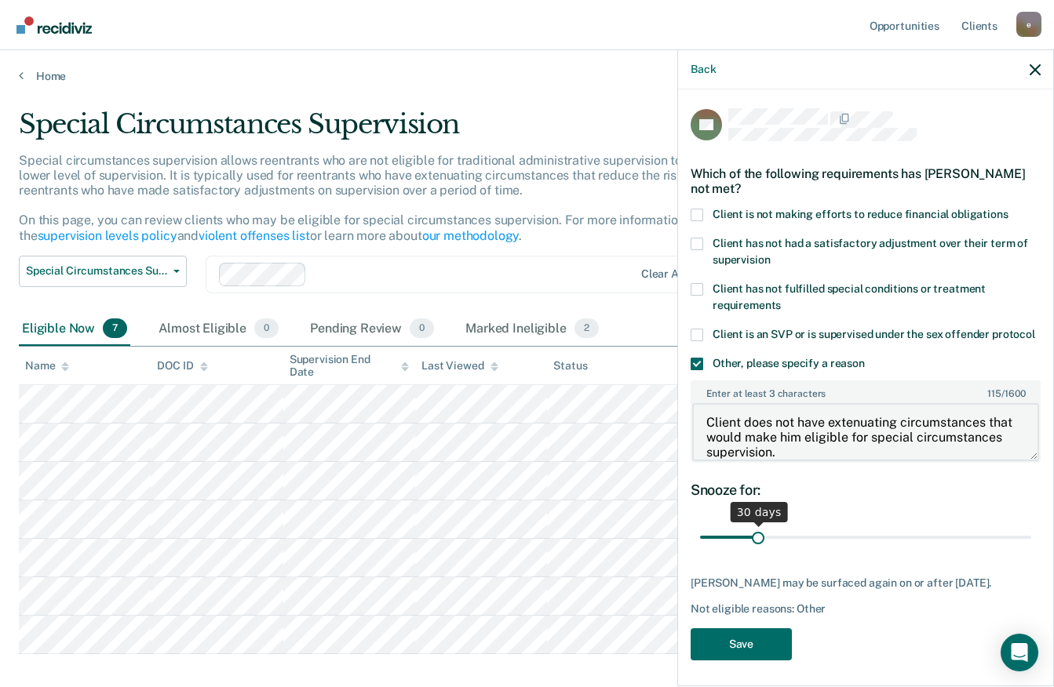
type textarea "Client does not have extenuating circumstances that would make him eligible for…"
drag, startPoint x: 751, startPoint y: 556, endPoint x: 909, endPoint y: 561, distance: 158.6
type input "120"
click at [909, 552] on input "range" at bounding box center [865, 537] width 331 height 27
click at [763, 661] on button "Save" at bounding box center [740, 645] width 101 height 32
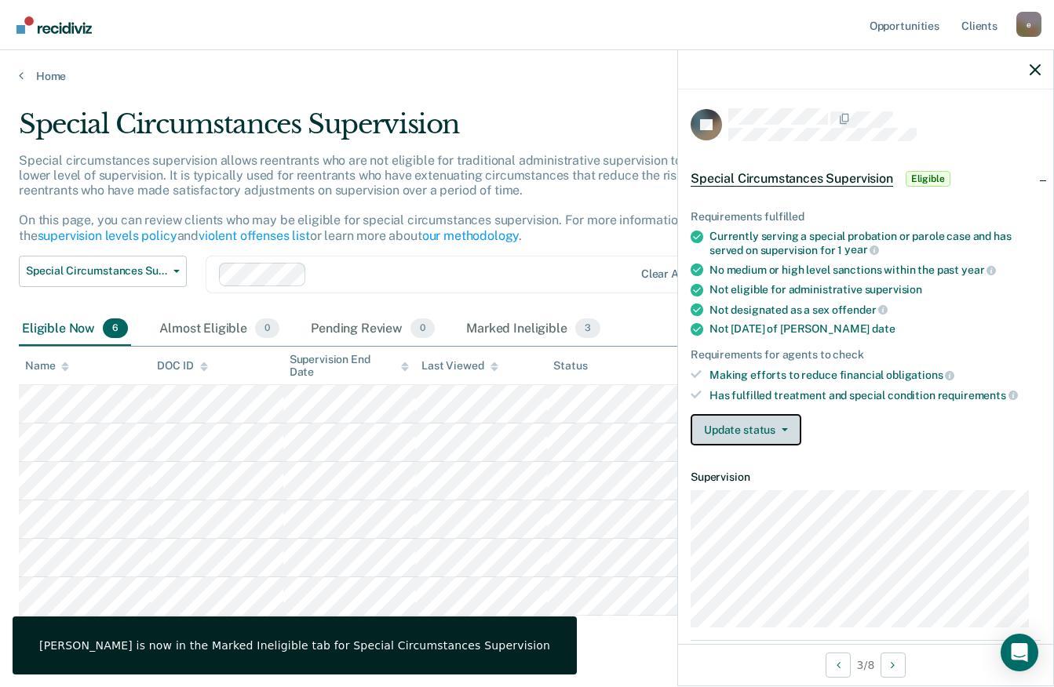
click at [787, 425] on button "Update status" at bounding box center [745, 429] width 111 height 31
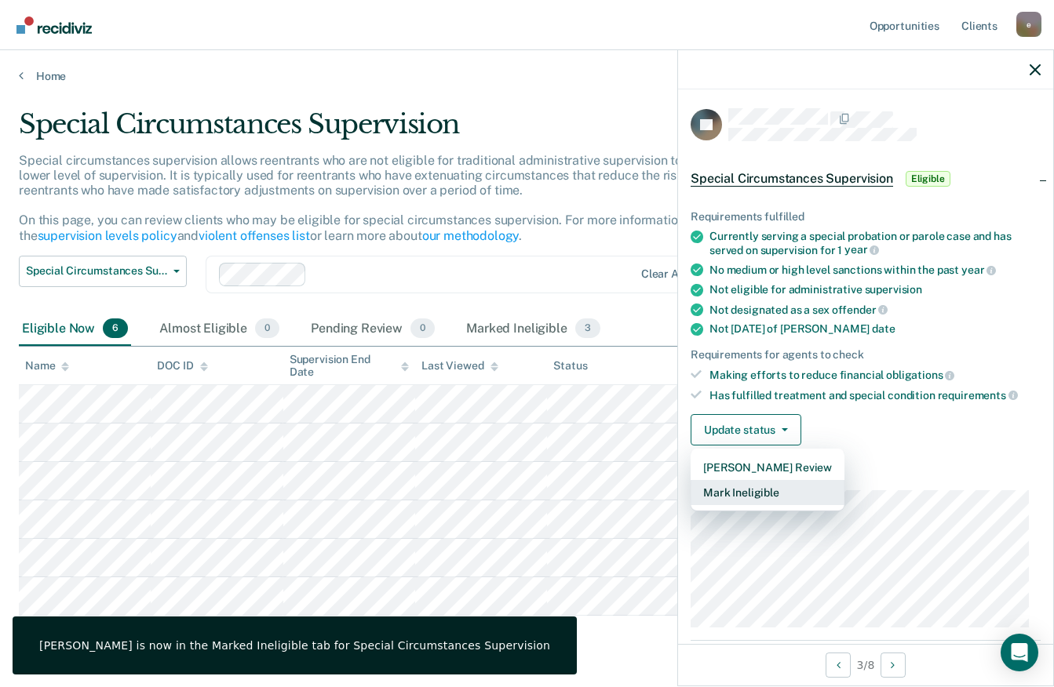
click at [785, 492] on button "Mark Ineligible" at bounding box center [767, 492] width 154 height 25
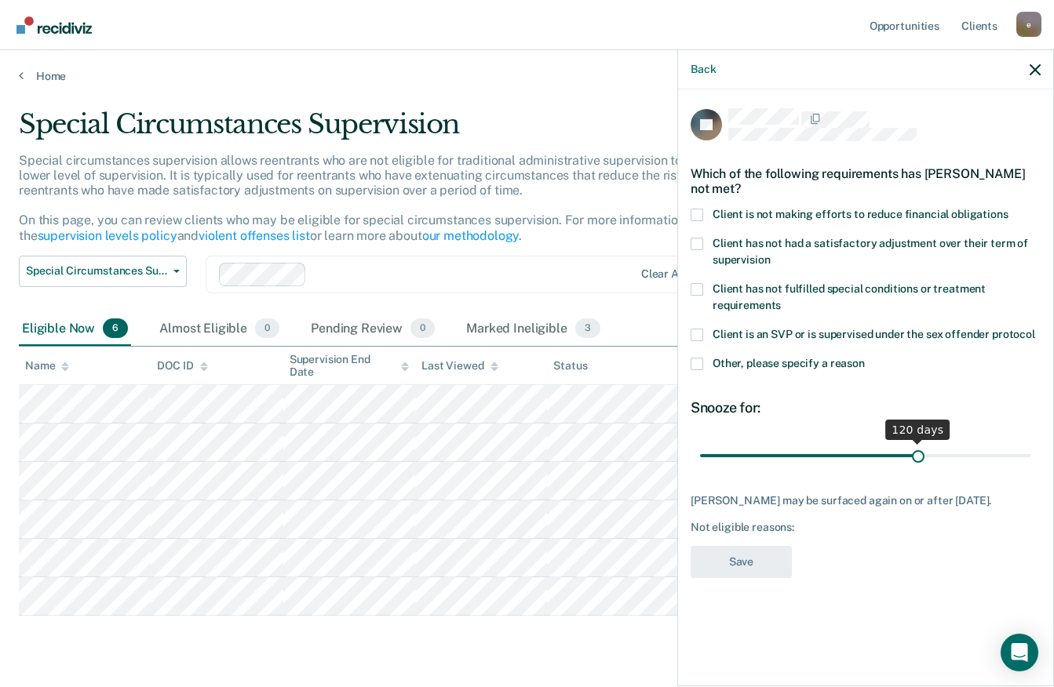
drag, startPoint x: 782, startPoint y: 454, endPoint x: 918, endPoint y: 460, distance: 135.9
type input "120"
click at [918, 460] on input "range" at bounding box center [865, 455] width 331 height 27
click at [811, 374] on div "Other, please specify a reason" at bounding box center [865, 372] width 350 height 29
click at [799, 366] on span "Other, please specify a reason" at bounding box center [788, 363] width 152 height 13
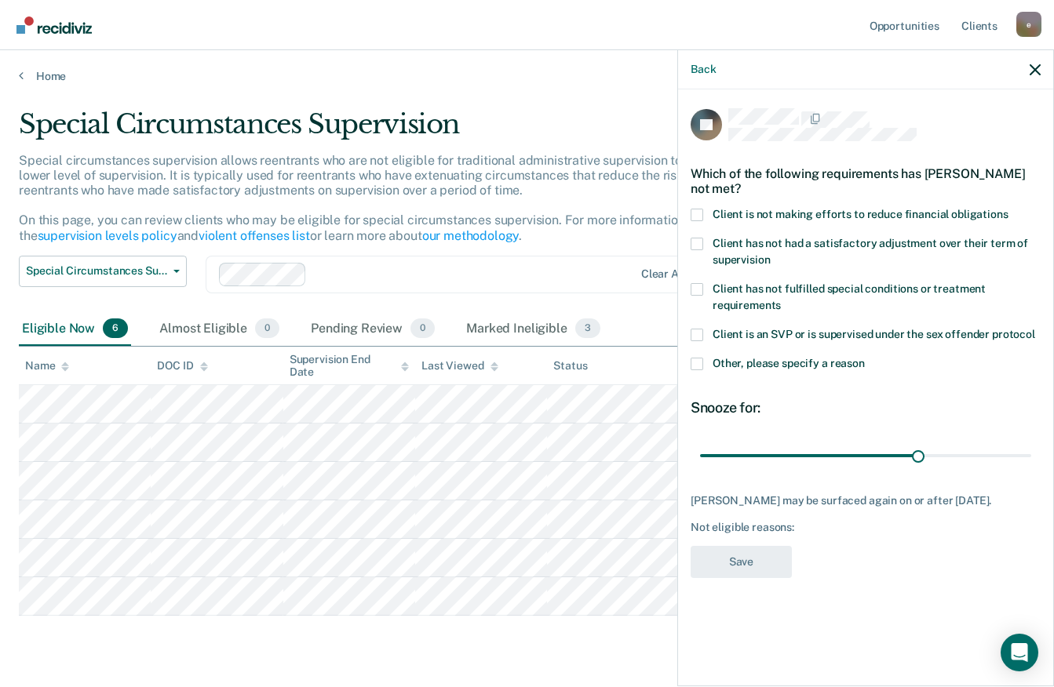
click at [865, 358] on input "Other, please specify a reason" at bounding box center [865, 358] width 0 height 0
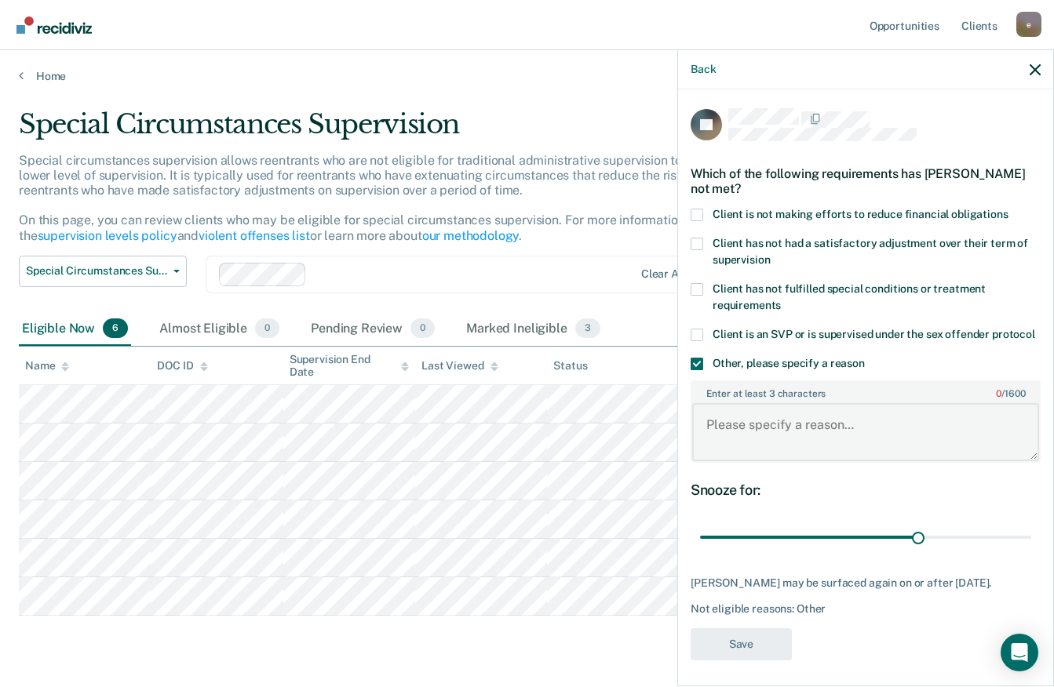
click at [770, 439] on textarea "Enter at least 3 characters 0 / 1600" at bounding box center [865, 432] width 347 height 58
paste textarea "Client does not have extenuating circumstances that would make him eligible for…"
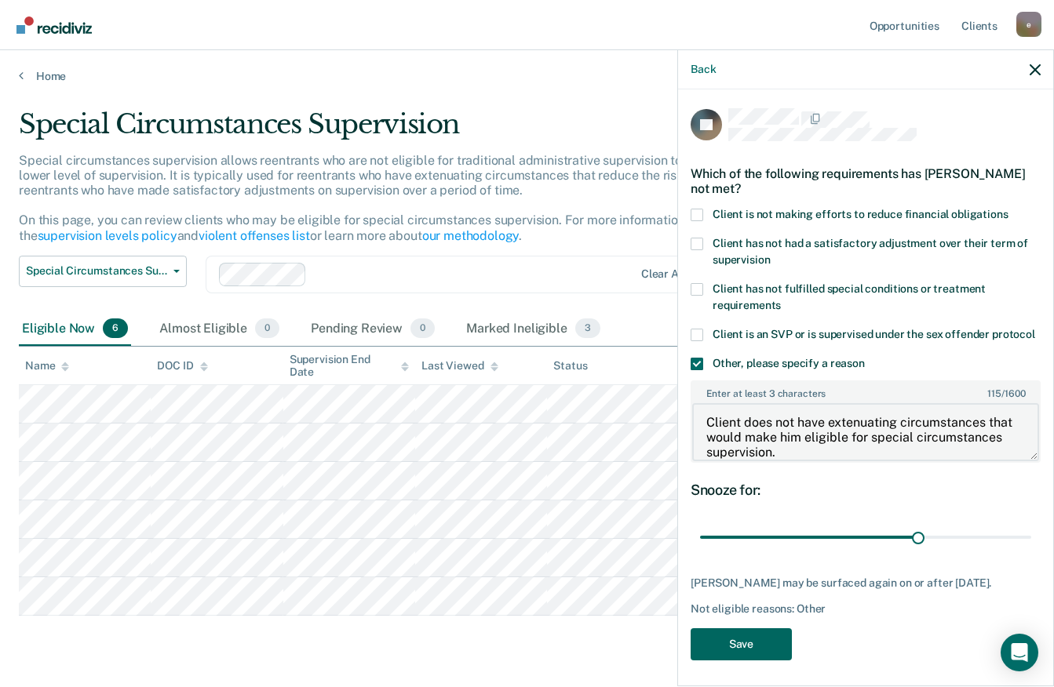
type textarea "Client does not have extenuating circumstances that would make him eligible for…"
click at [758, 661] on button "Save" at bounding box center [740, 645] width 101 height 32
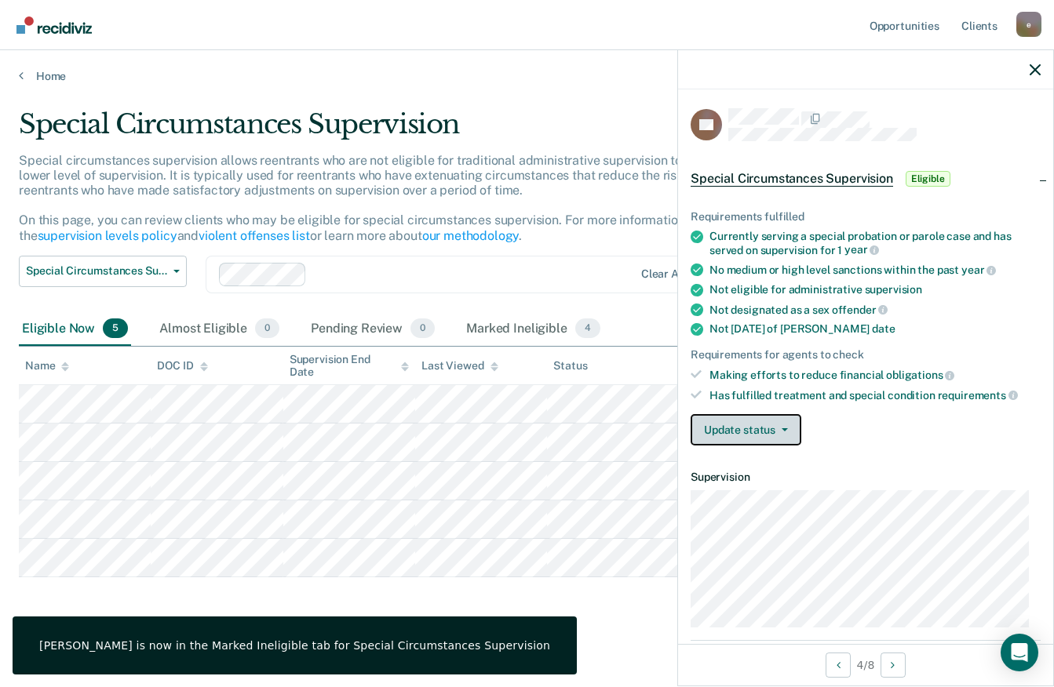
click at [783, 426] on button "Update status" at bounding box center [745, 429] width 111 height 31
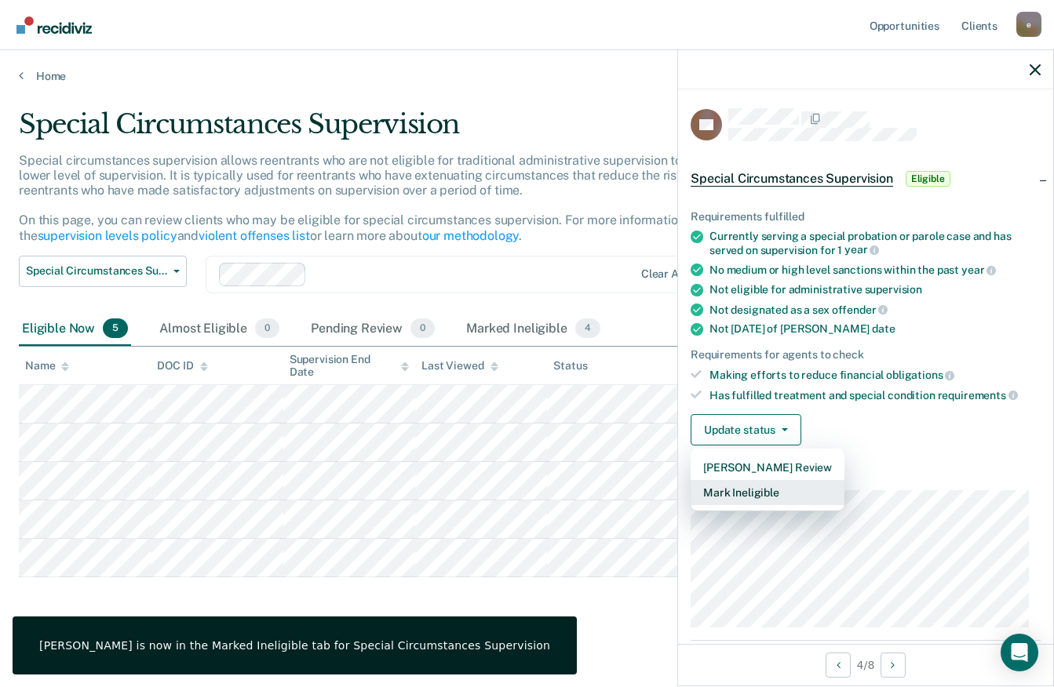
click at [778, 494] on button "Mark Ineligible" at bounding box center [767, 492] width 154 height 25
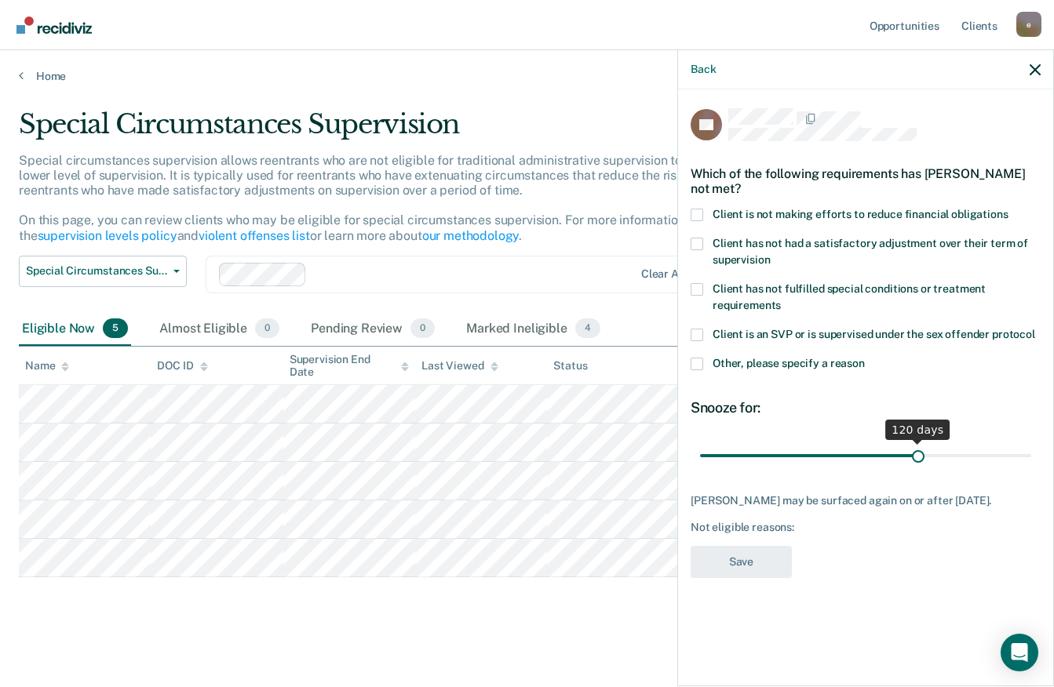
drag, startPoint x: 802, startPoint y: 440, endPoint x: 917, endPoint y: 444, distance: 115.4
type input "120"
click at [917, 444] on input "range" at bounding box center [865, 455] width 331 height 27
click at [779, 357] on span "Other, please specify a reason" at bounding box center [788, 363] width 152 height 13
click at [865, 358] on input "Other, please specify a reason" at bounding box center [865, 358] width 0 height 0
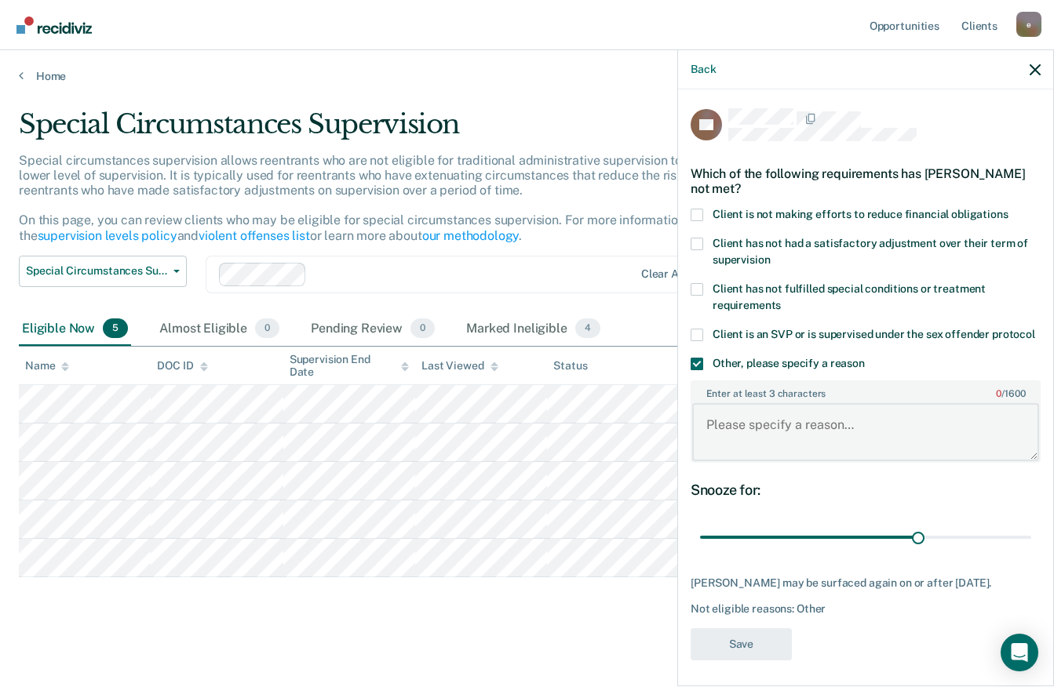
click at [783, 416] on textarea "Enter at least 3 characters 0 / 1600" at bounding box center [865, 432] width 347 height 58
paste textarea "Client does not have extenuating circumstances that would make him eligible for…"
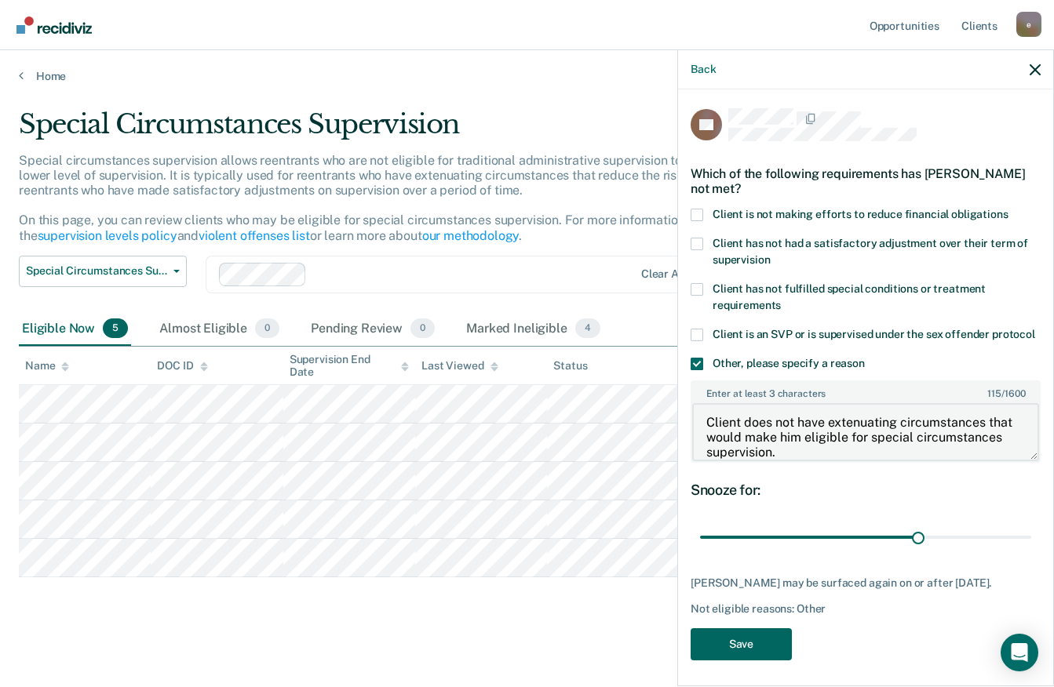
type textarea "Client does not have extenuating circumstances that would make him eligible for…"
click at [753, 629] on button "Save" at bounding box center [740, 645] width 101 height 32
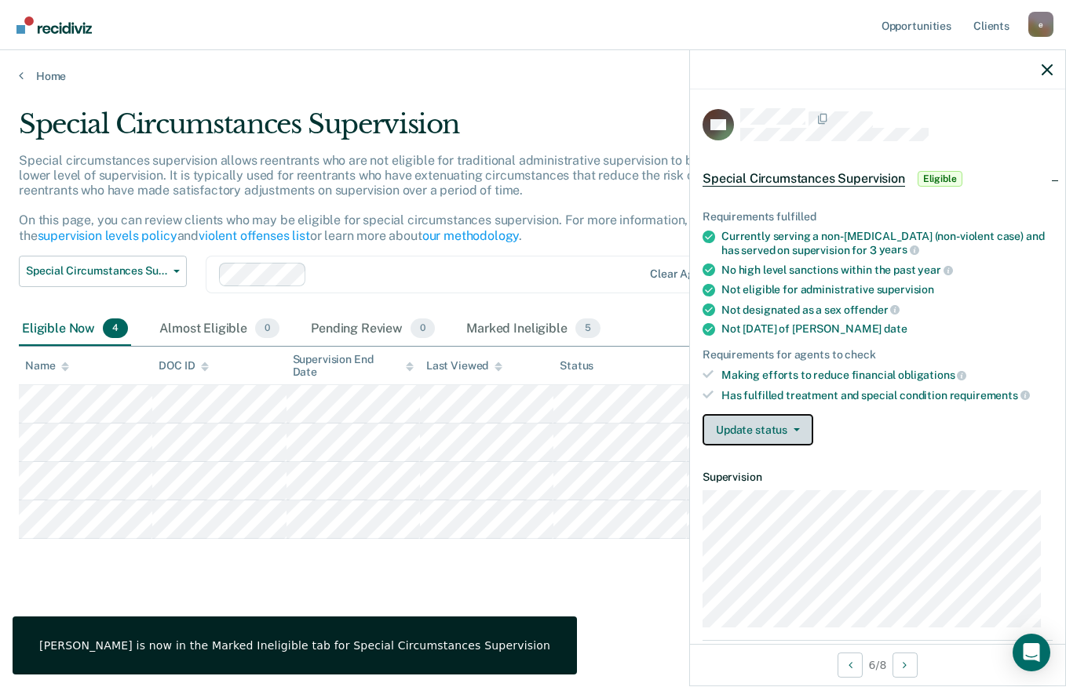
click at [784, 433] on button "Update status" at bounding box center [757, 429] width 111 height 31
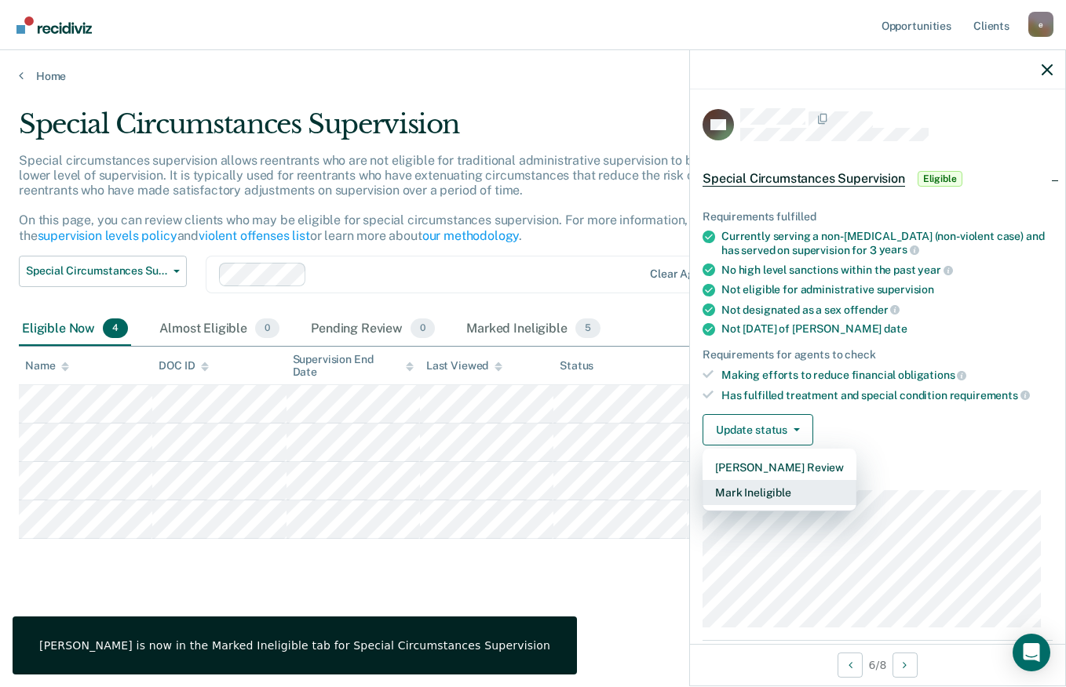
click at [785, 495] on button "Mark Ineligible" at bounding box center [779, 492] width 154 height 25
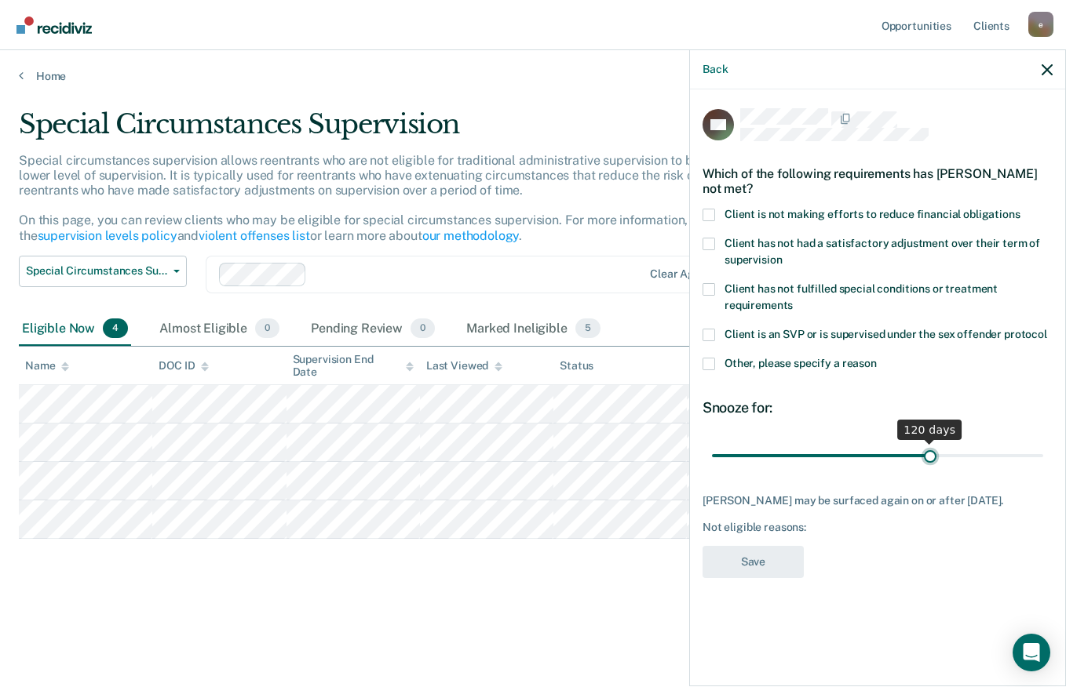
drag, startPoint x: 766, startPoint y: 456, endPoint x: 929, endPoint y: 455, distance: 163.2
type input "120"
click at [929, 455] on input "range" at bounding box center [877, 455] width 331 height 27
click at [800, 377] on div "Other, please specify a reason" at bounding box center [877, 372] width 350 height 29
click at [809, 361] on span "Other, please specify a reason" at bounding box center [800, 363] width 152 height 13
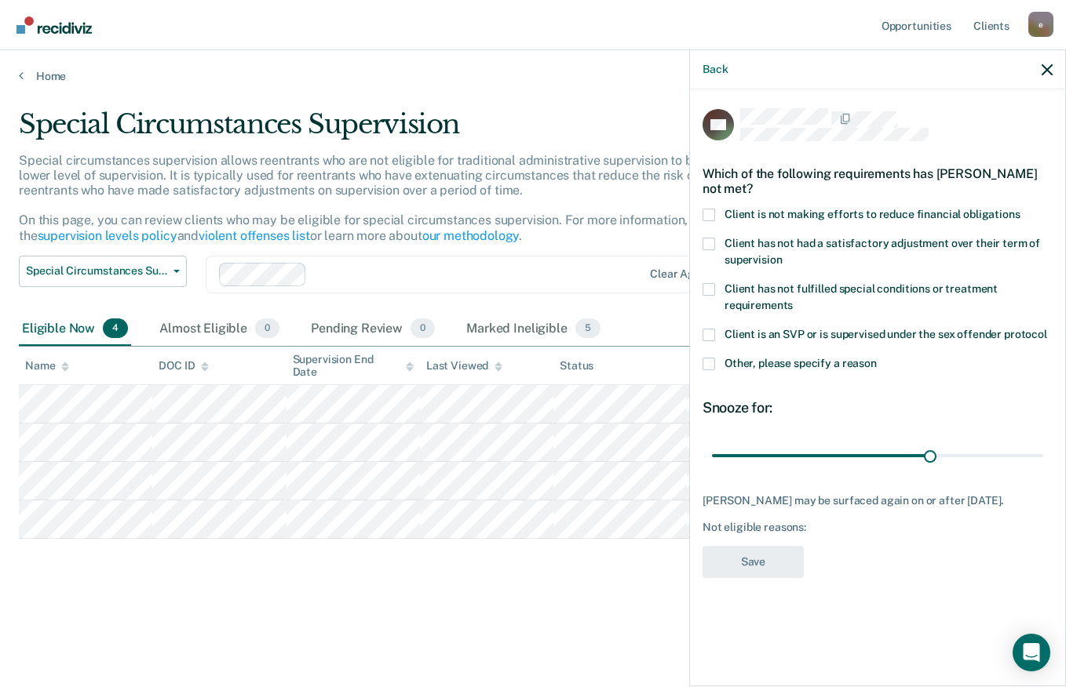
click at [876, 358] on input "Other, please specify a reason" at bounding box center [876, 358] width 0 height 0
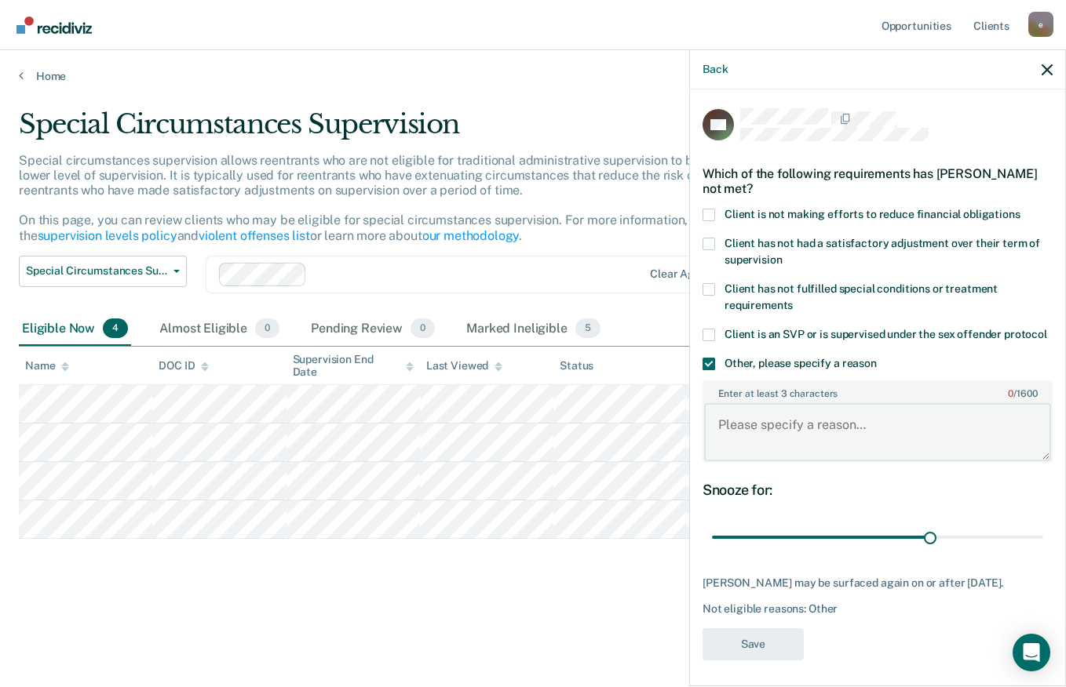
click at [784, 443] on textarea "Enter at least 3 characters 0 / 1600" at bounding box center [877, 432] width 347 height 58
paste textarea "Client does not have extenuating circumstances that would make him eligible for…"
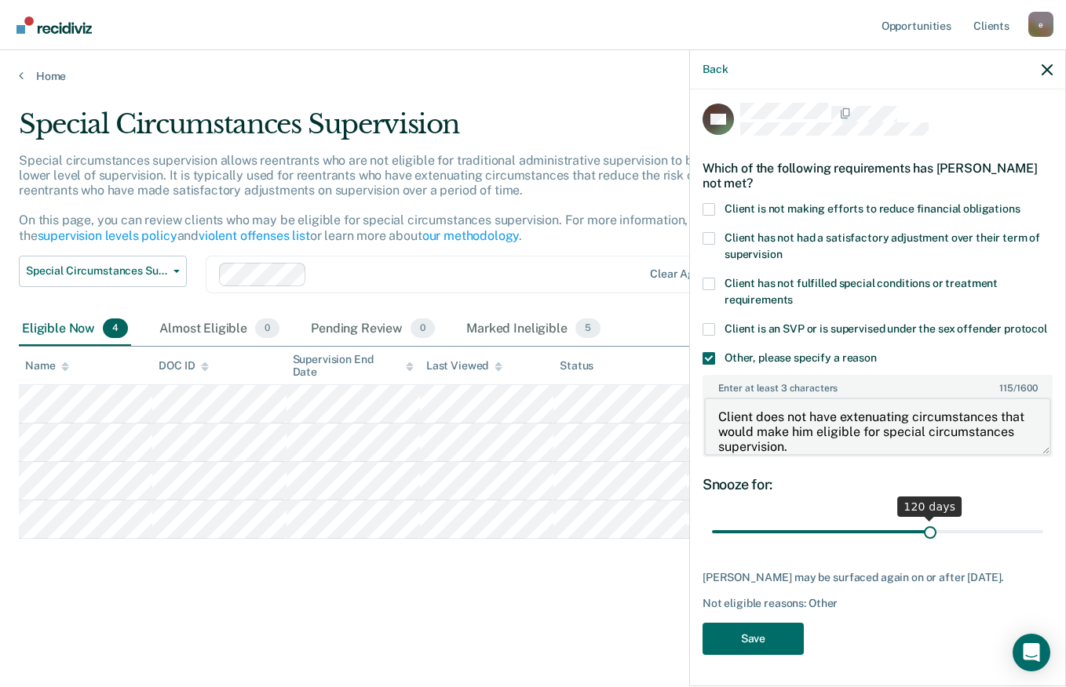
scroll to position [20, 0]
type textarea "Client does not have extenuating circumstances that would make him eligible for…"
click at [771, 633] on button "Save" at bounding box center [752, 639] width 101 height 32
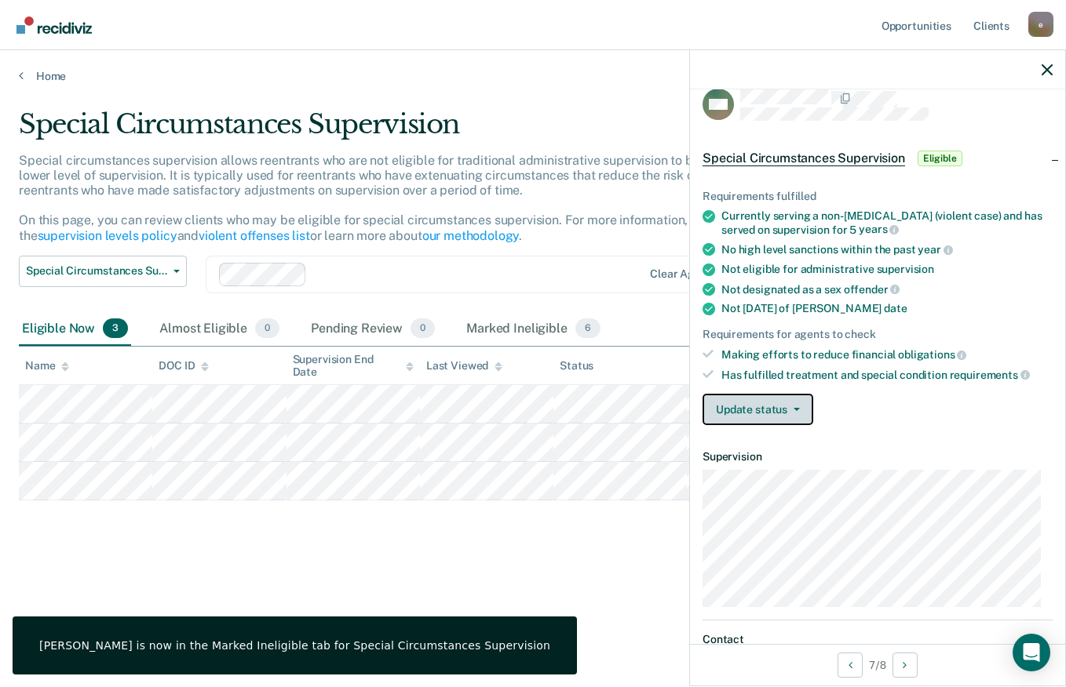
click at [790, 405] on button "Update status" at bounding box center [757, 409] width 111 height 31
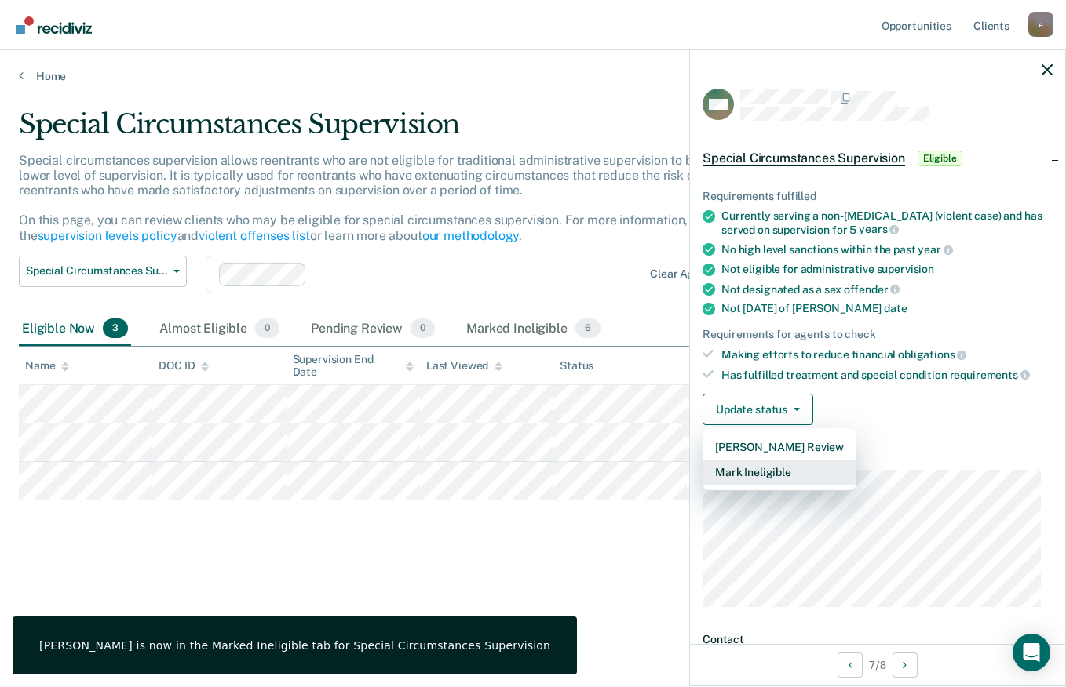
click at [792, 470] on button "Mark Ineligible" at bounding box center [779, 472] width 154 height 25
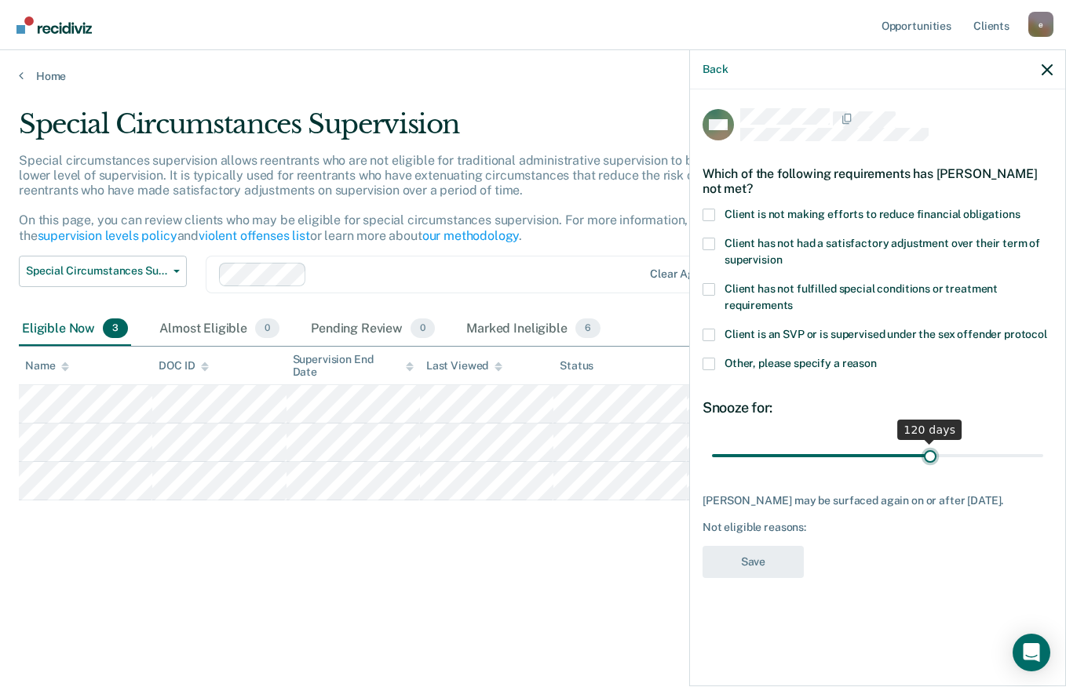
drag, startPoint x: 800, startPoint y: 458, endPoint x: 929, endPoint y: 462, distance: 129.5
type input "120"
click at [929, 462] on input "range" at bounding box center [877, 455] width 331 height 27
click at [792, 370] on label "Other, please specify a reason" at bounding box center [877, 366] width 350 height 16
click at [876, 358] on input "Other, please specify a reason" at bounding box center [876, 358] width 0 height 0
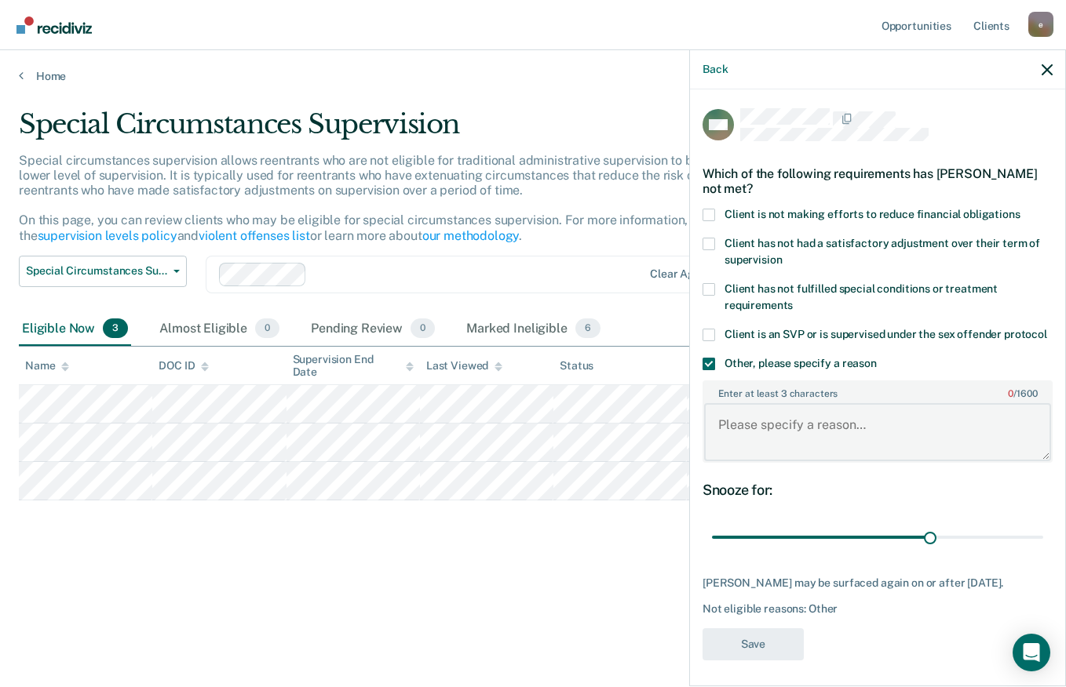
click at [773, 447] on textarea "Enter at least 3 characters 0 / 1600" at bounding box center [877, 432] width 347 height 58
paste textarea "Client does not have extenuating circumstances that would make him eligible for…"
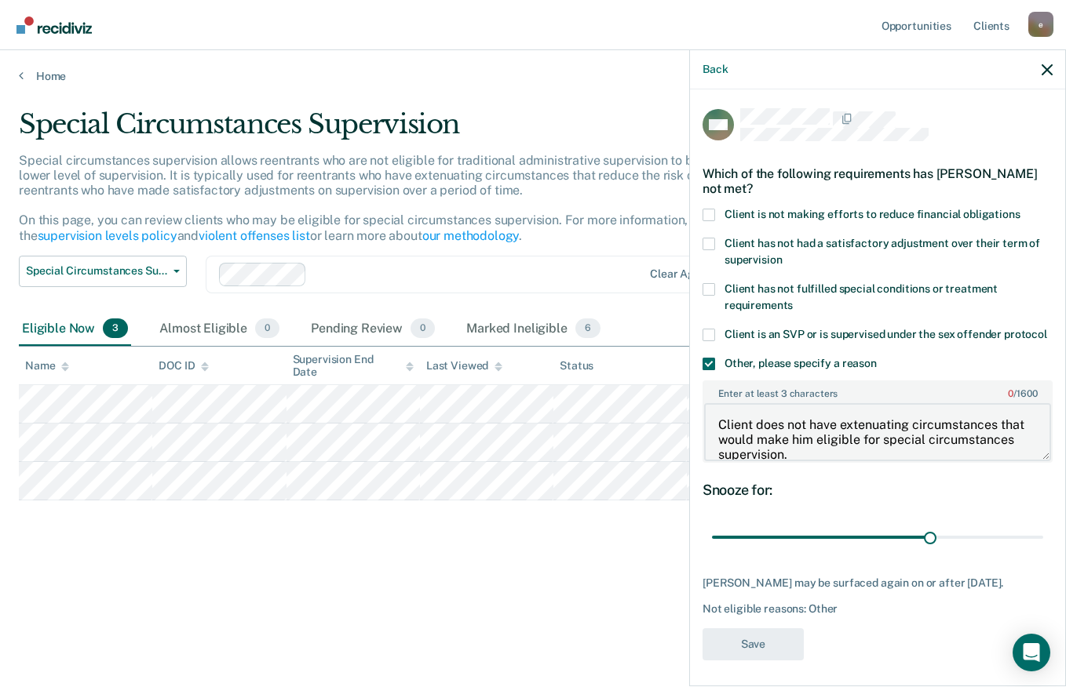
scroll to position [2, 0]
type textarea "Client does not have extenuating circumstances that would make him eligible for…"
click at [771, 657] on button "Save" at bounding box center [752, 645] width 101 height 32
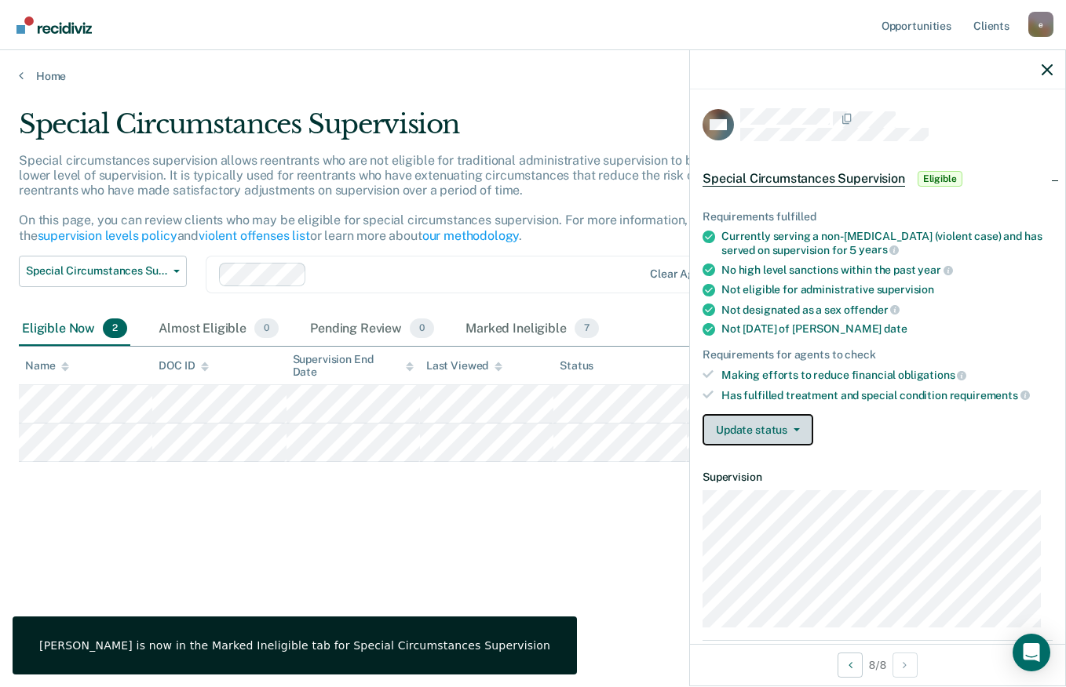
click at [792, 435] on button "Update status" at bounding box center [757, 429] width 111 height 31
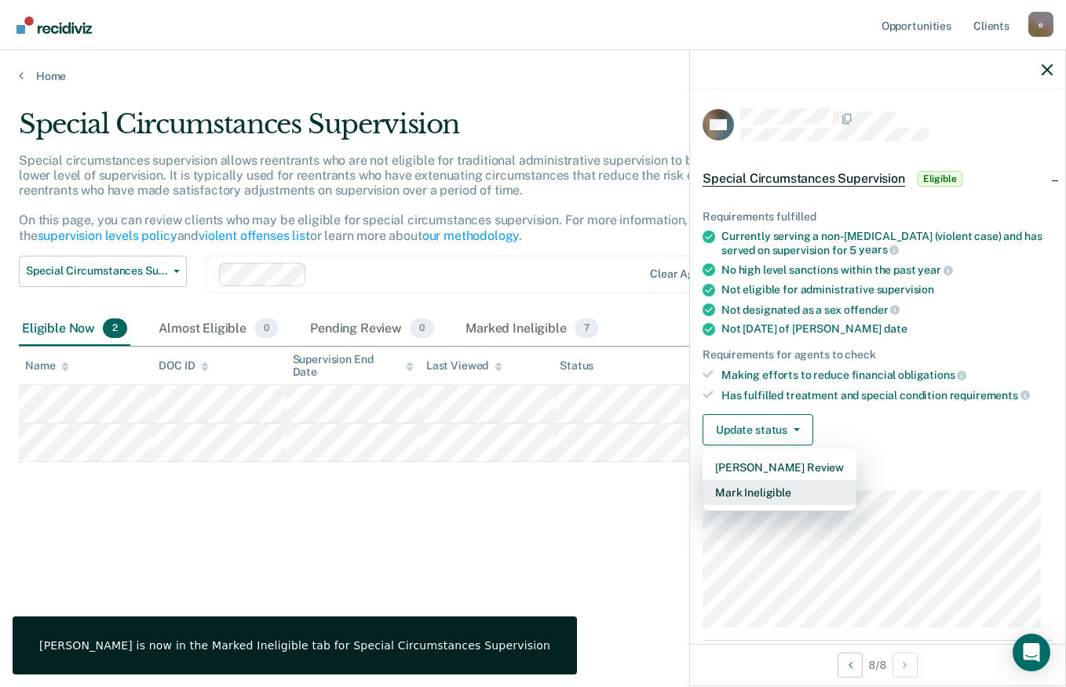
click at [777, 490] on button "Mark Ineligible" at bounding box center [779, 492] width 154 height 25
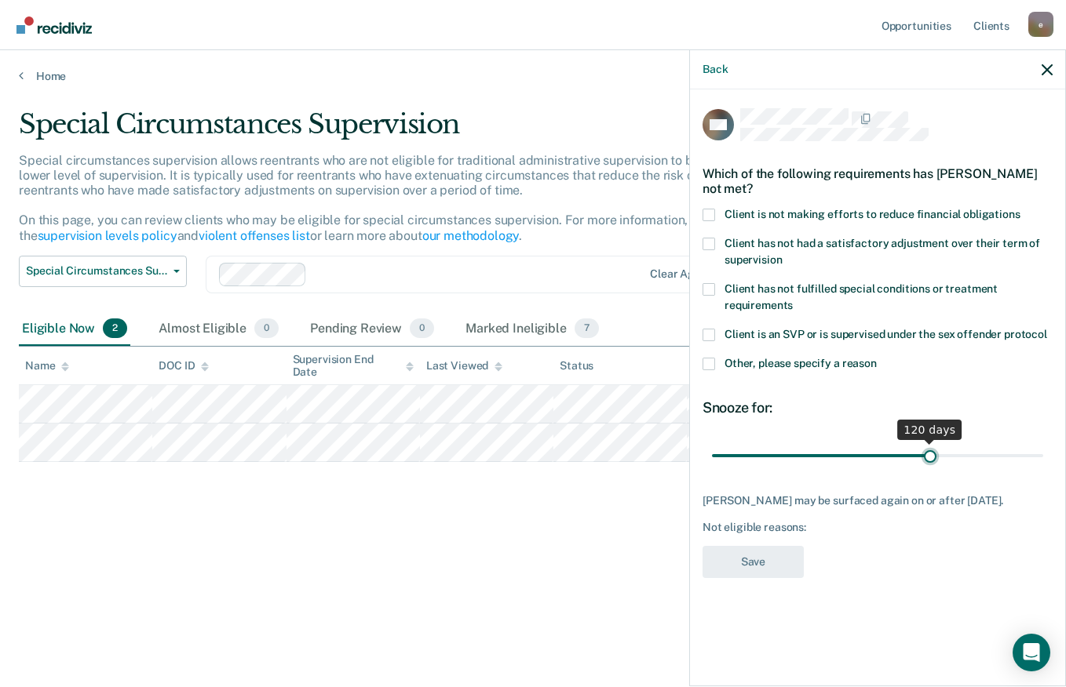
drag, startPoint x: 797, startPoint y: 454, endPoint x: 930, endPoint y: 458, distance: 132.7
type input "120"
click at [930, 458] on input "range" at bounding box center [877, 455] width 331 height 27
click at [803, 366] on span "Other, please specify a reason" at bounding box center [800, 363] width 152 height 13
click at [876, 358] on input "Other, please specify a reason" at bounding box center [876, 358] width 0 height 0
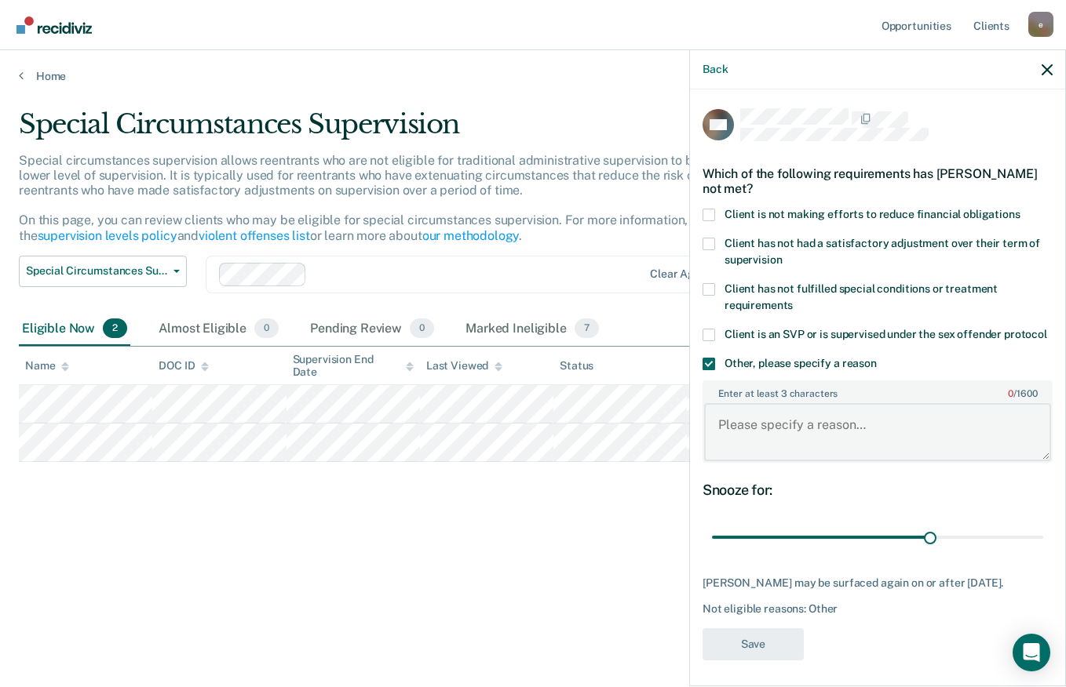
click at [790, 450] on textarea "Enter at least 3 characters 0 / 1600" at bounding box center [877, 432] width 347 height 58
paste textarea "Client does not have extenuating circumstances that would make him eligible for…"
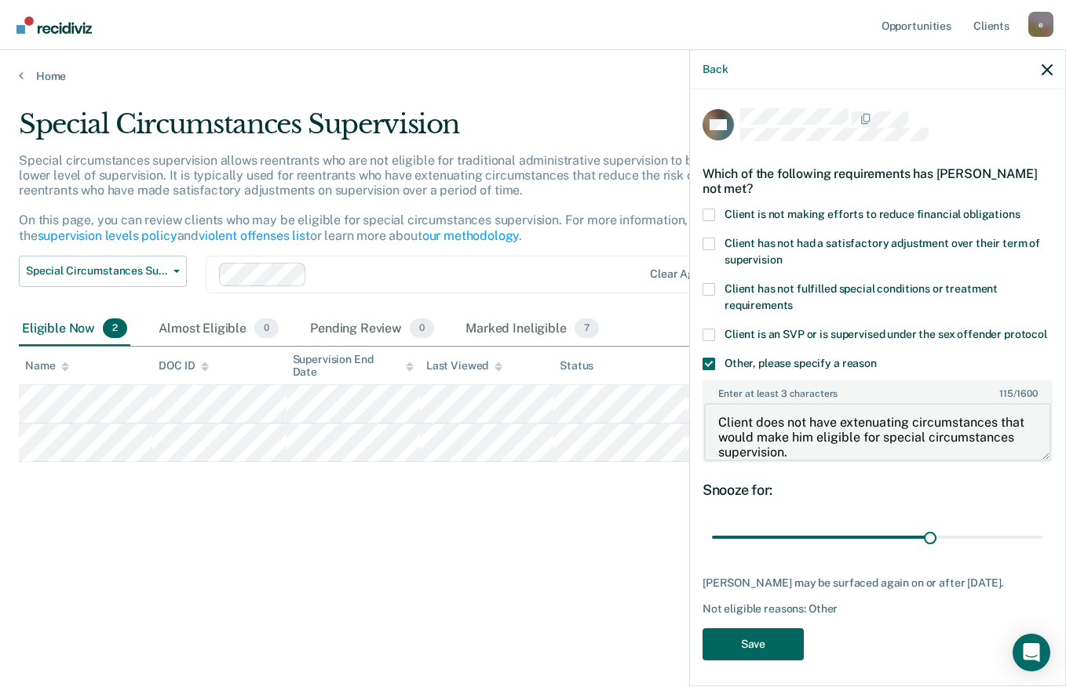
type textarea "Client does not have extenuating circumstances that would make him eligible for…"
click at [759, 661] on button "Save" at bounding box center [752, 645] width 101 height 32
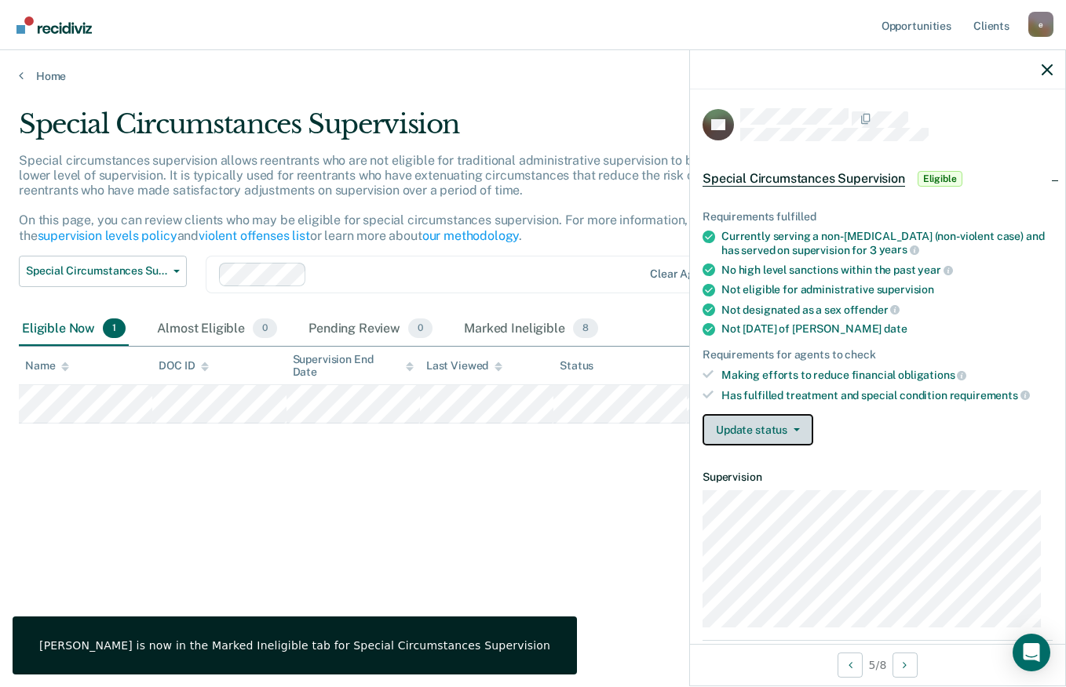
click at [791, 431] on button "Update status" at bounding box center [757, 429] width 111 height 31
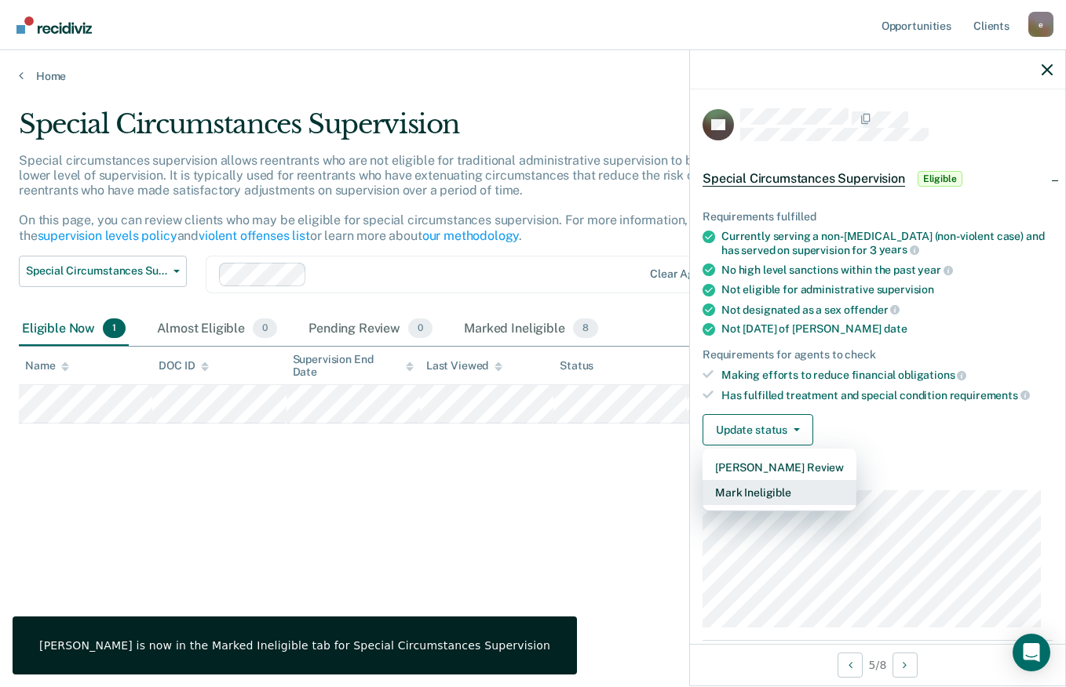
click at [800, 486] on button "Mark Ineligible" at bounding box center [779, 492] width 154 height 25
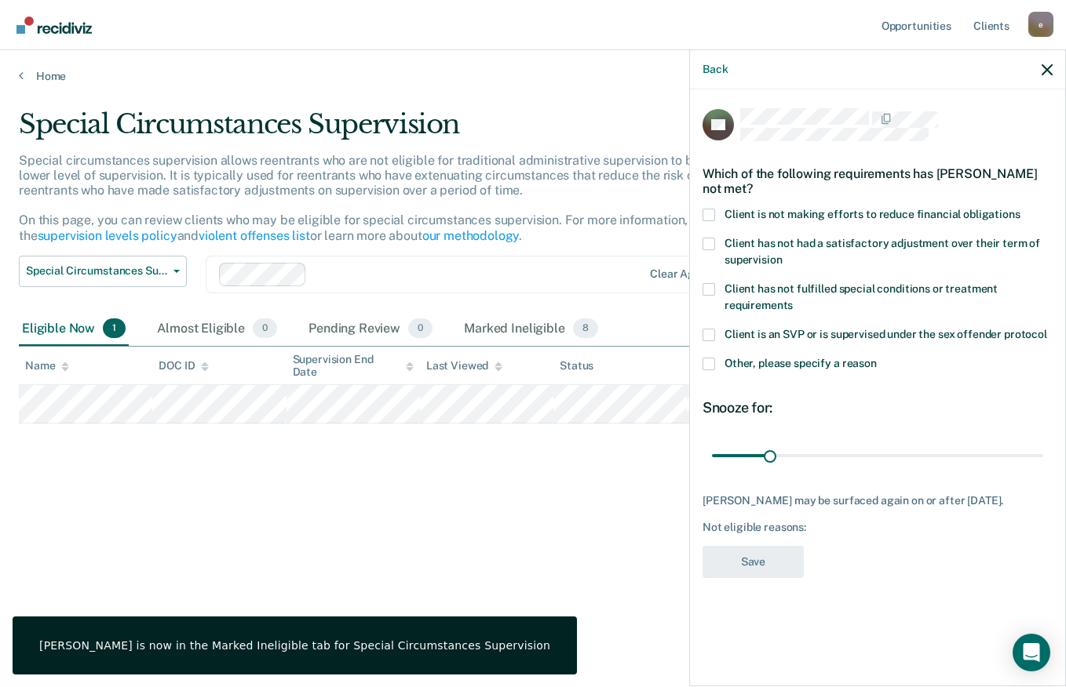
click at [767, 357] on span "Other, please specify a reason" at bounding box center [800, 363] width 152 height 13
click at [876, 358] on input "Other, please specify a reason" at bounding box center [876, 358] width 0 height 0
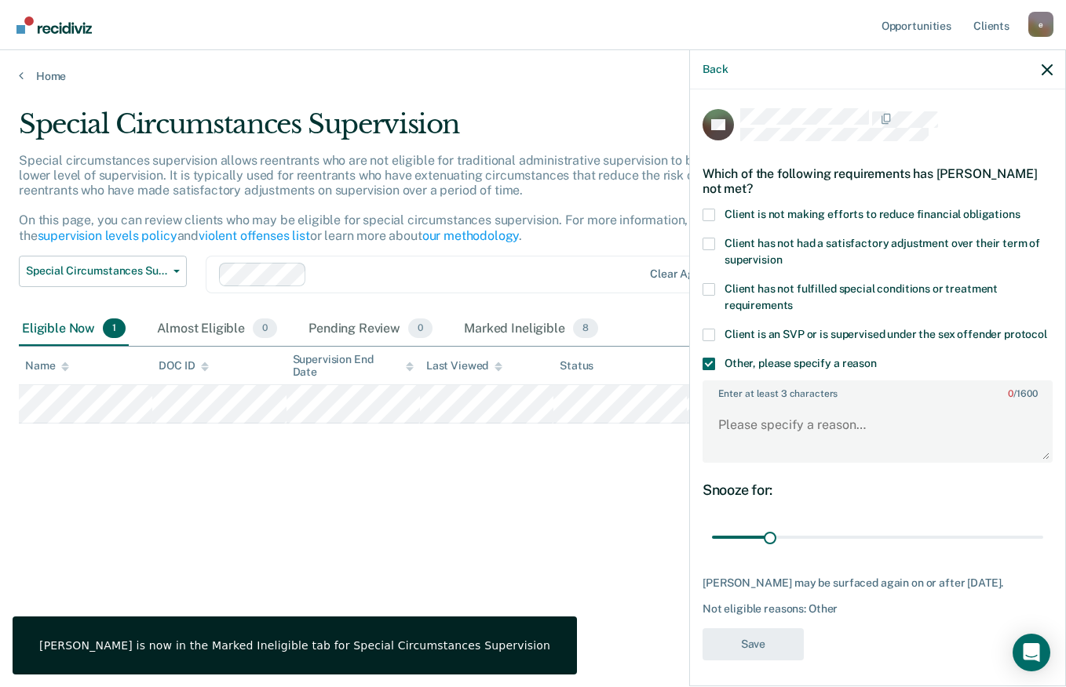
click at [796, 345] on label "Client is an SVP or is supervised under the sex offender protocol" at bounding box center [877, 337] width 350 height 16
click at [1047, 329] on input "Client is an SVP or is supervised under the sex offender protocol" at bounding box center [1047, 329] width 0 height 0
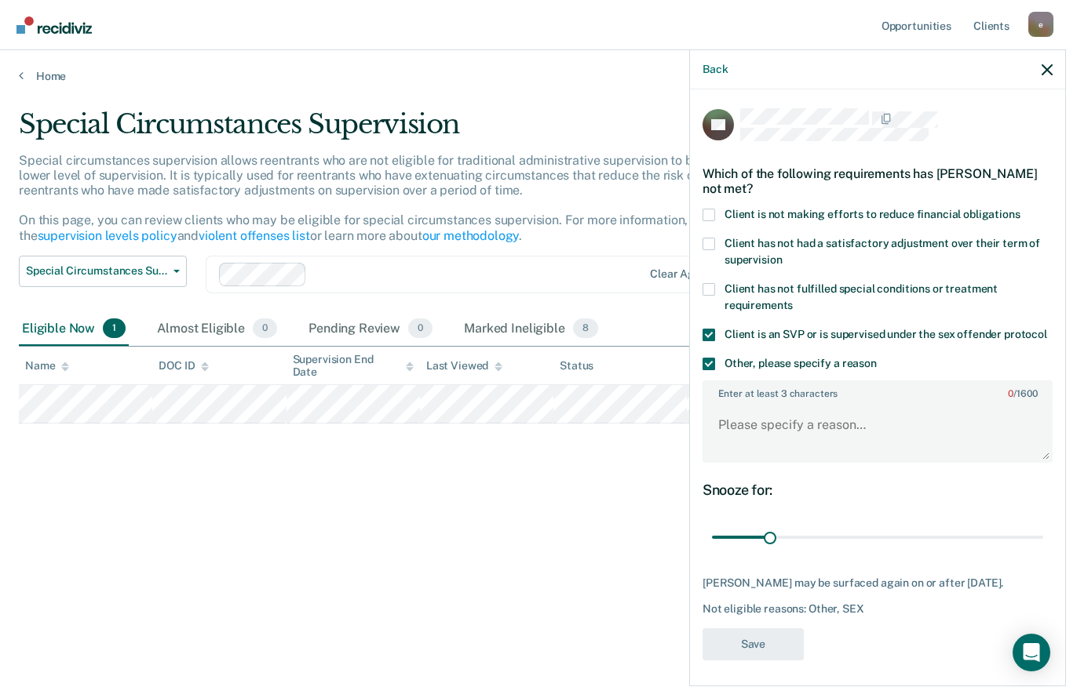
click at [798, 330] on span "Client is an SVP or is supervised under the sex offender protocol" at bounding box center [885, 334] width 322 height 13
click at [1047, 329] on input "Client is an SVP or is supervised under the sex offender protocol" at bounding box center [1047, 329] width 0 height 0
click at [803, 437] on textarea "Enter at least 3 characters 0 / 1600" at bounding box center [877, 432] width 347 height 58
paste textarea "Client does not have extenuating circumstances that would make him eligible for…"
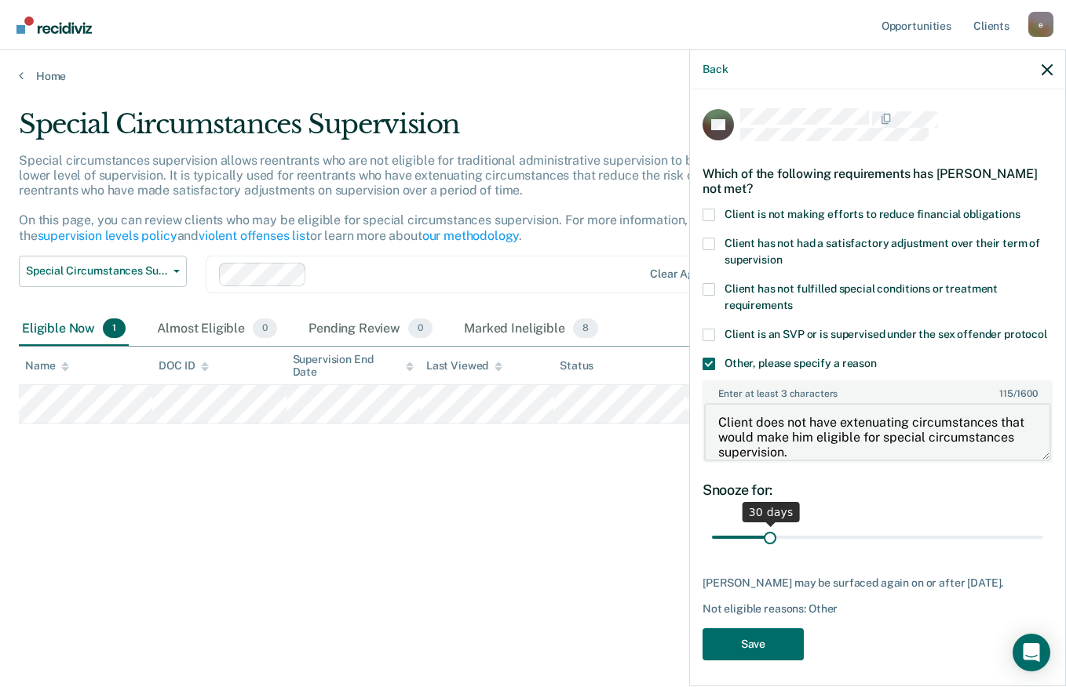
type textarea "Client does not have extenuating circumstances that would make him eligible for…"
drag, startPoint x: 802, startPoint y: 548, endPoint x: 921, endPoint y: 553, distance: 119.4
type input "120"
click at [921, 552] on input "range" at bounding box center [877, 537] width 331 height 27
click at [767, 661] on button "Save" at bounding box center [752, 645] width 101 height 32
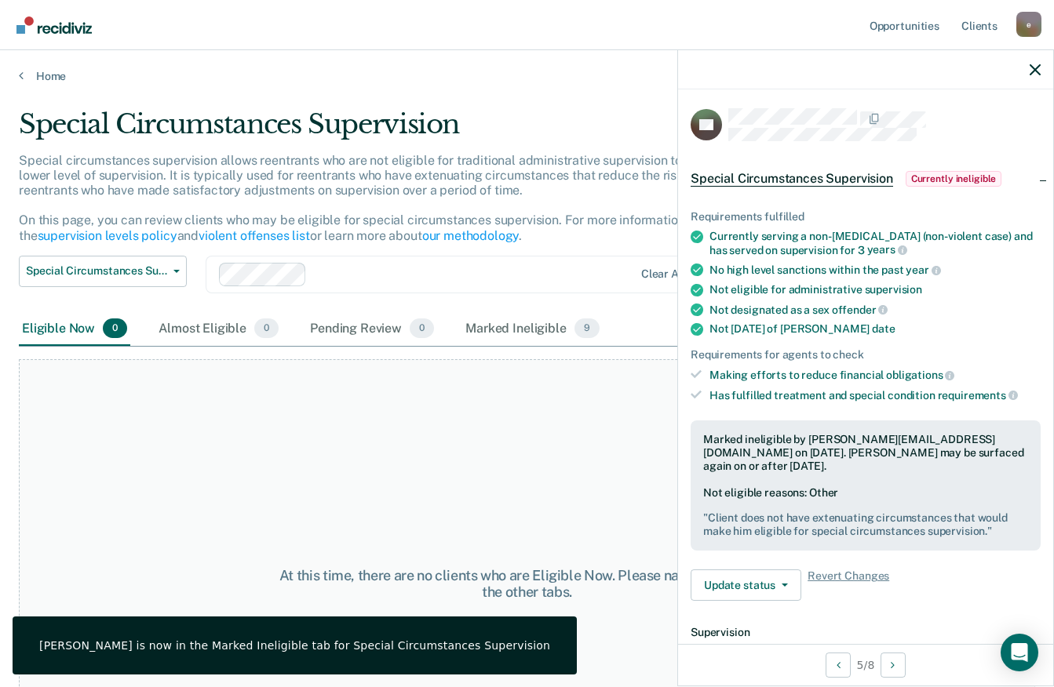
click at [50, 88] on main "Special Circumstances Supervision Special circumstances supervision allows reen…" at bounding box center [527, 382] width 1054 height 599
click at [52, 76] on link "Home" at bounding box center [527, 76] width 1016 height 14
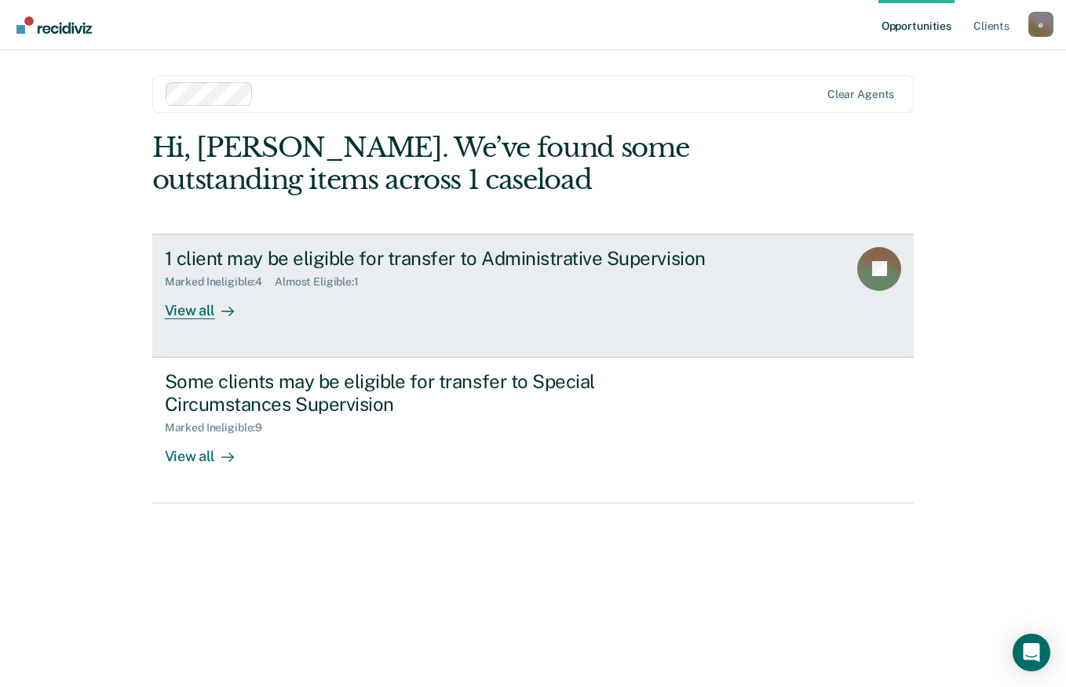
click at [602, 295] on div "1 client may be eligible for transfer to Administrative Supervision Marked Inel…" at bounding box center [459, 283] width 588 height 72
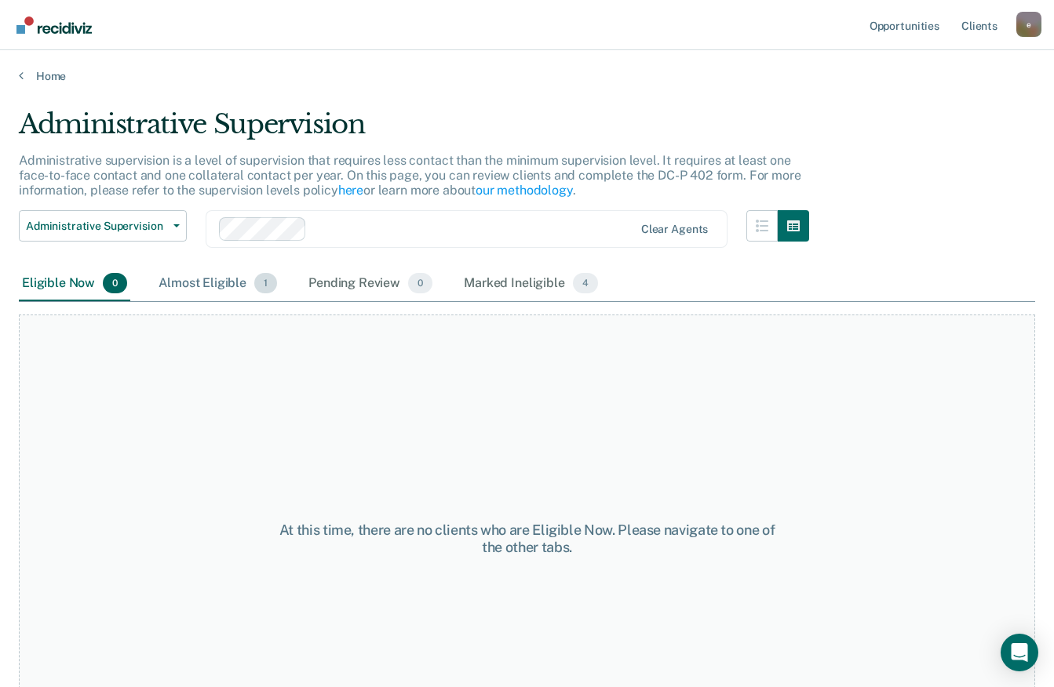
click at [252, 283] on div "Almost Eligible 1" at bounding box center [217, 284] width 125 height 35
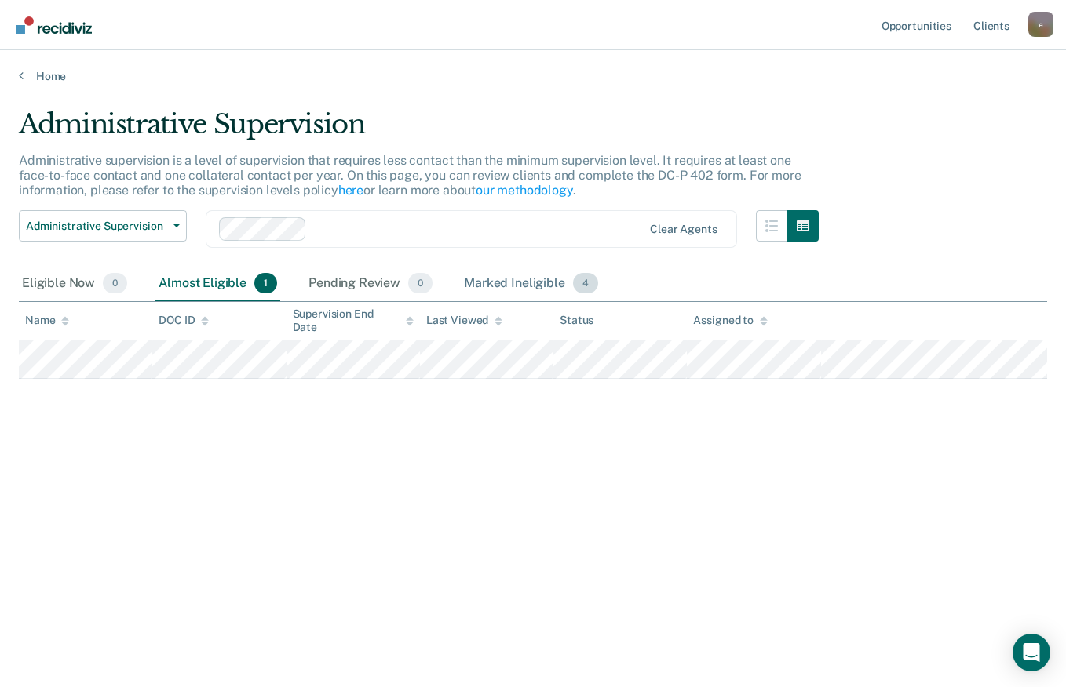
click at [514, 284] on div "Marked Ineligible 4" at bounding box center [531, 284] width 140 height 35
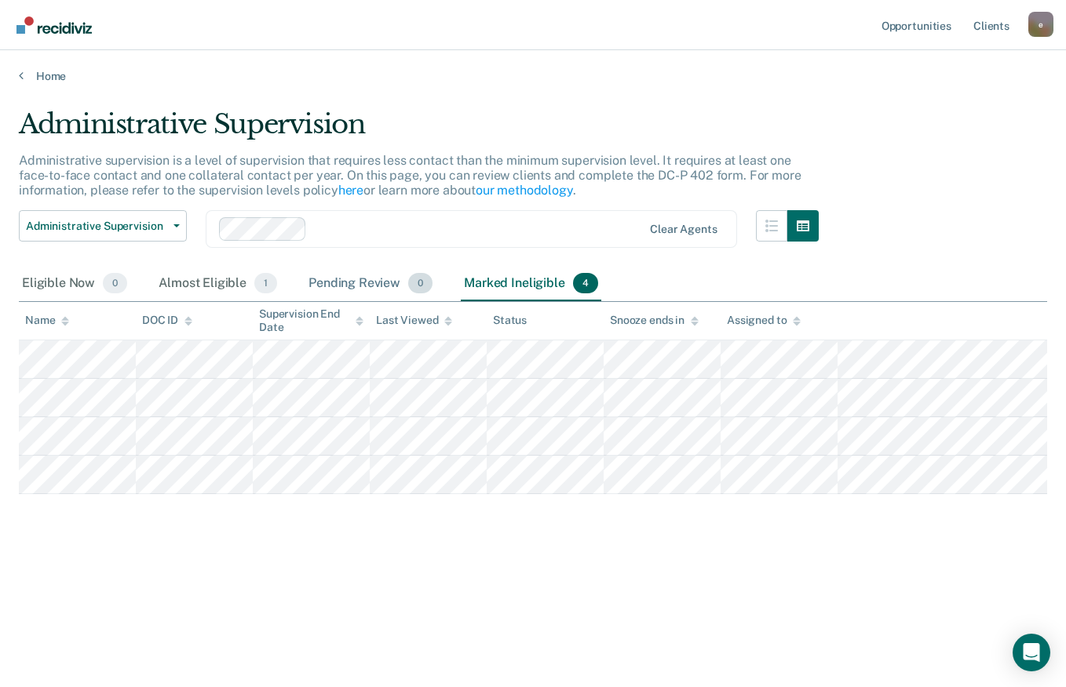
click at [370, 285] on div "Pending Review 0" at bounding box center [370, 284] width 130 height 35
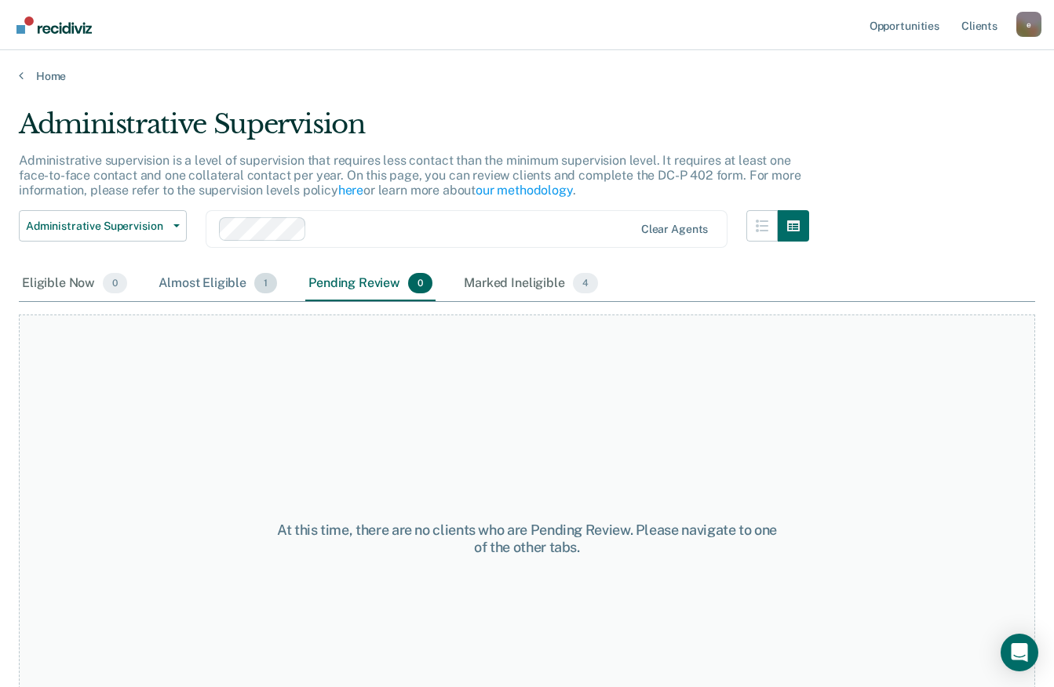
click at [228, 282] on div "Almost Eligible 1" at bounding box center [217, 284] width 125 height 35
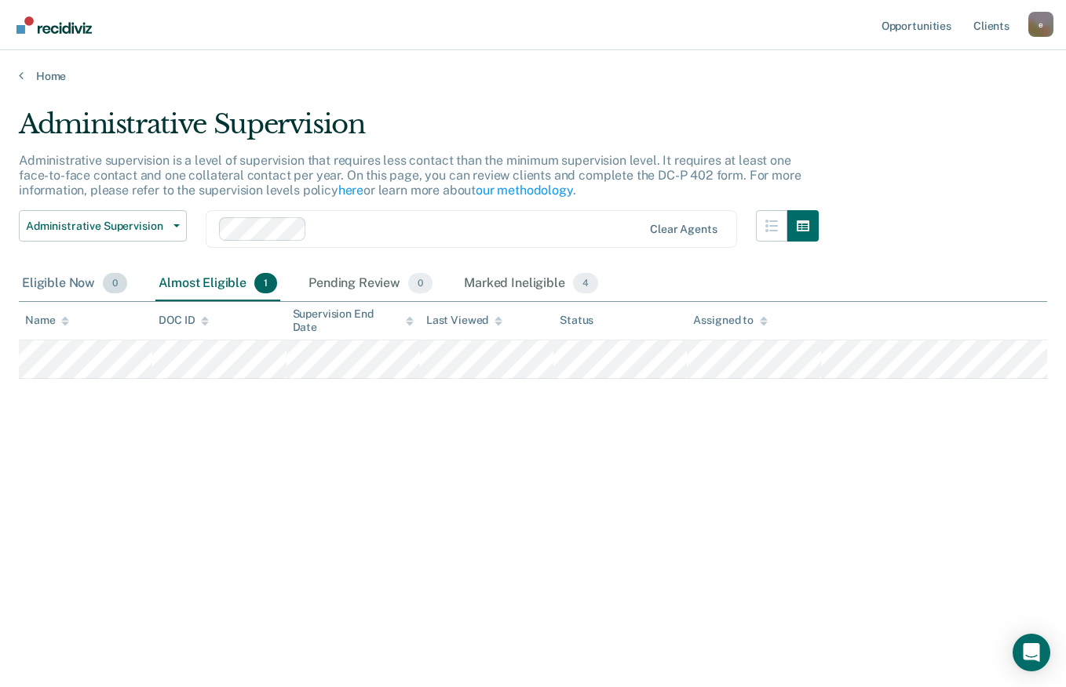
click at [103, 272] on div "Eligible Now 0" at bounding box center [74, 284] width 111 height 35
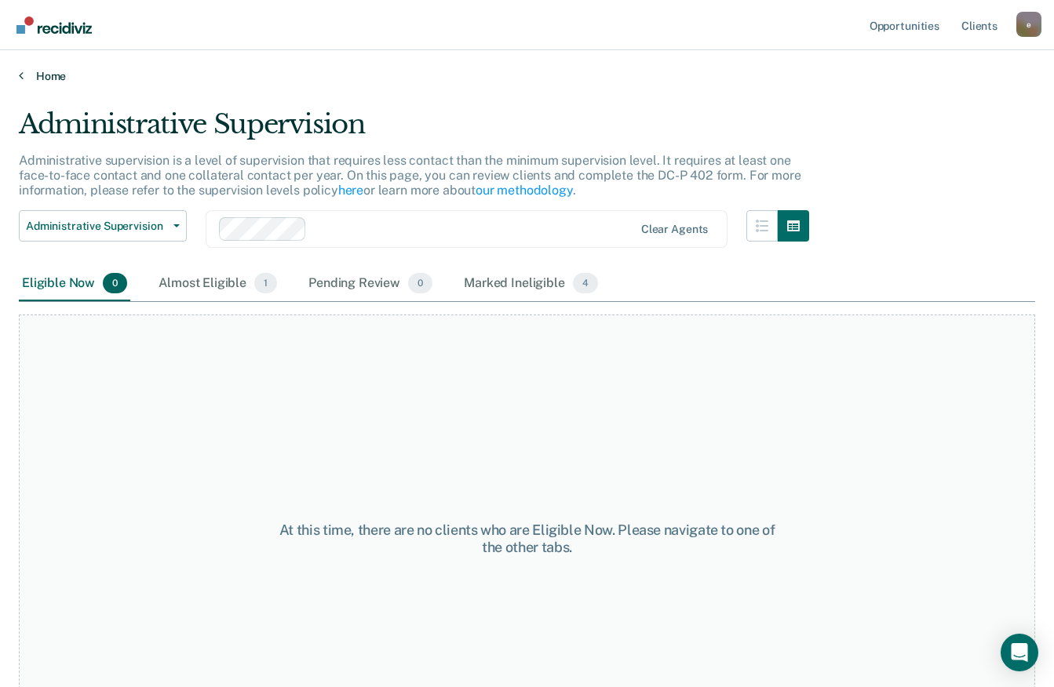
click at [40, 78] on link "Home" at bounding box center [527, 76] width 1016 height 14
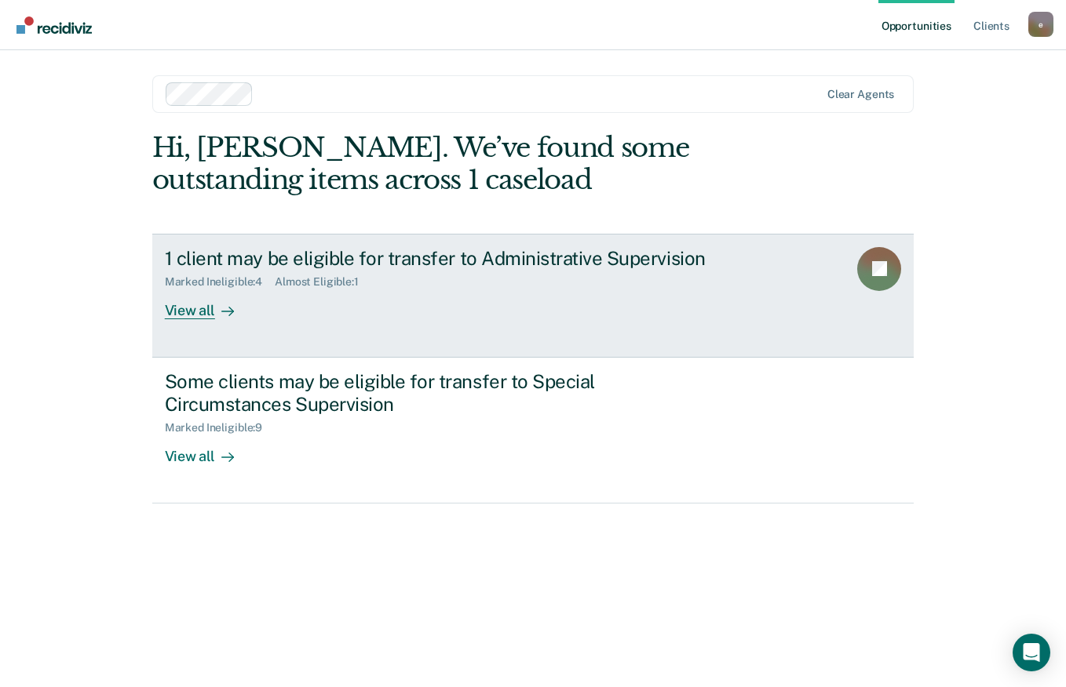
click at [580, 264] on div "1 client may be eligible for transfer to Administrative Supervision" at bounding box center [440, 258] width 551 height 23
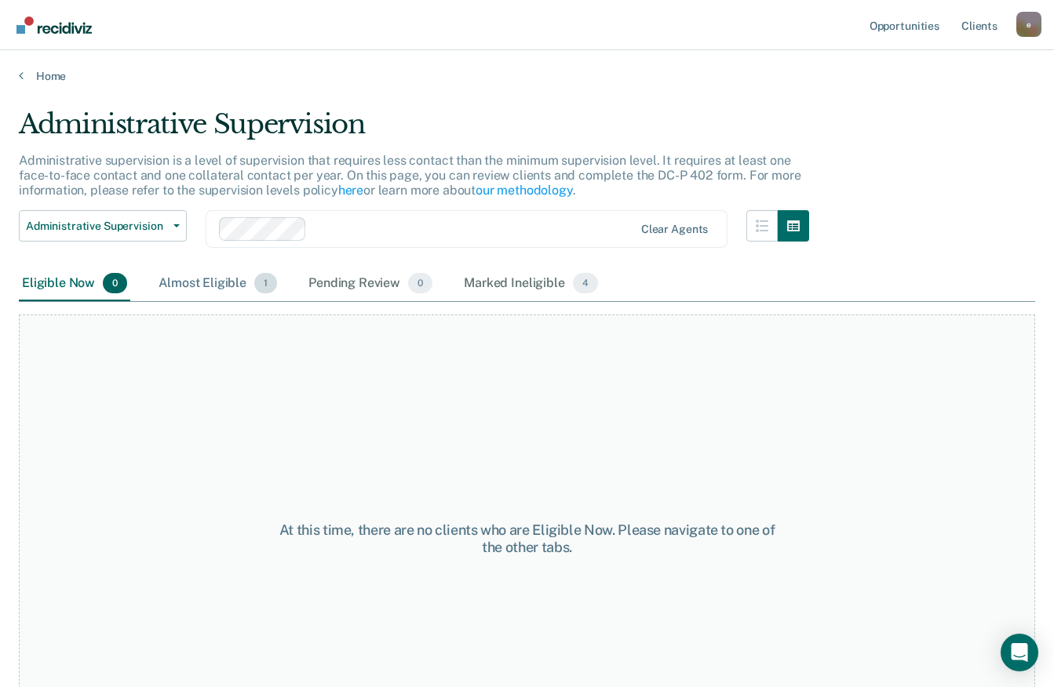
click at [271, 284] on span "1" at bounding box center [265, 283] width 23 height 20
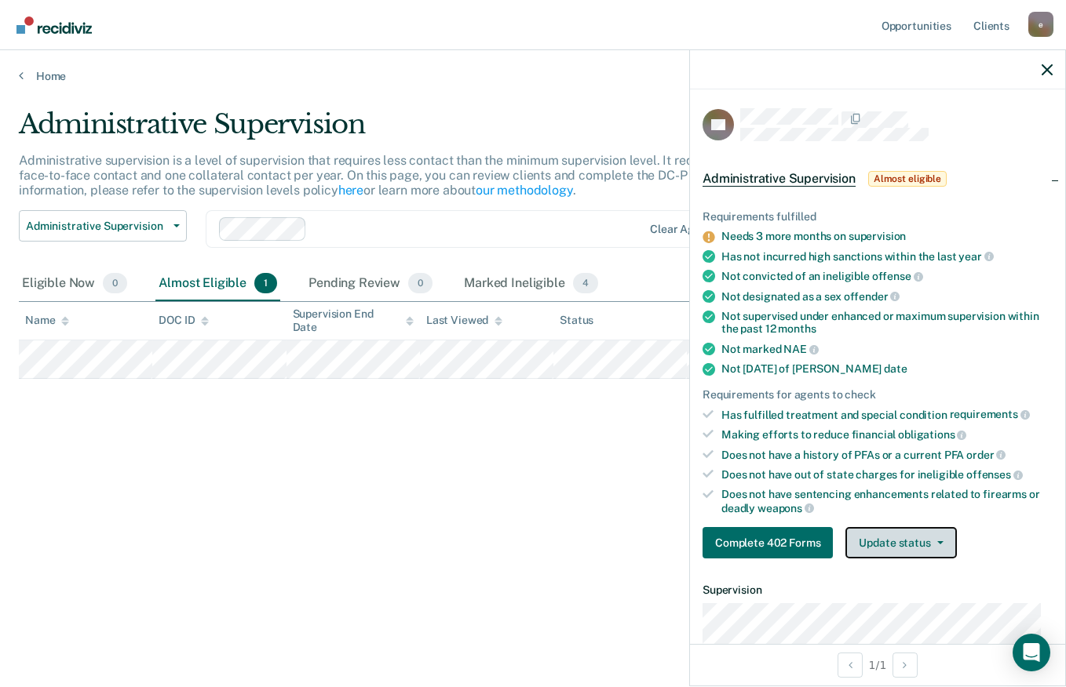
click at [928, 545] on button "Update status" at bounding box center [900, 542] width 111 height 31
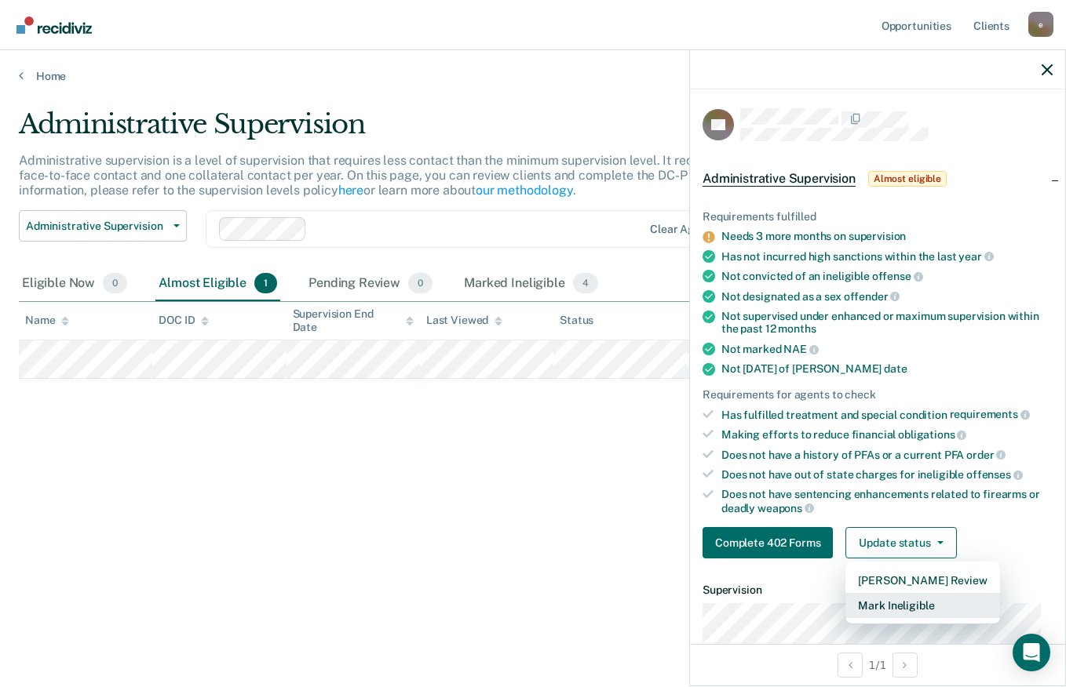
click at [932, 599] on button "Mark Ineligible" at bounding box center [922, 605] width 154 height 25
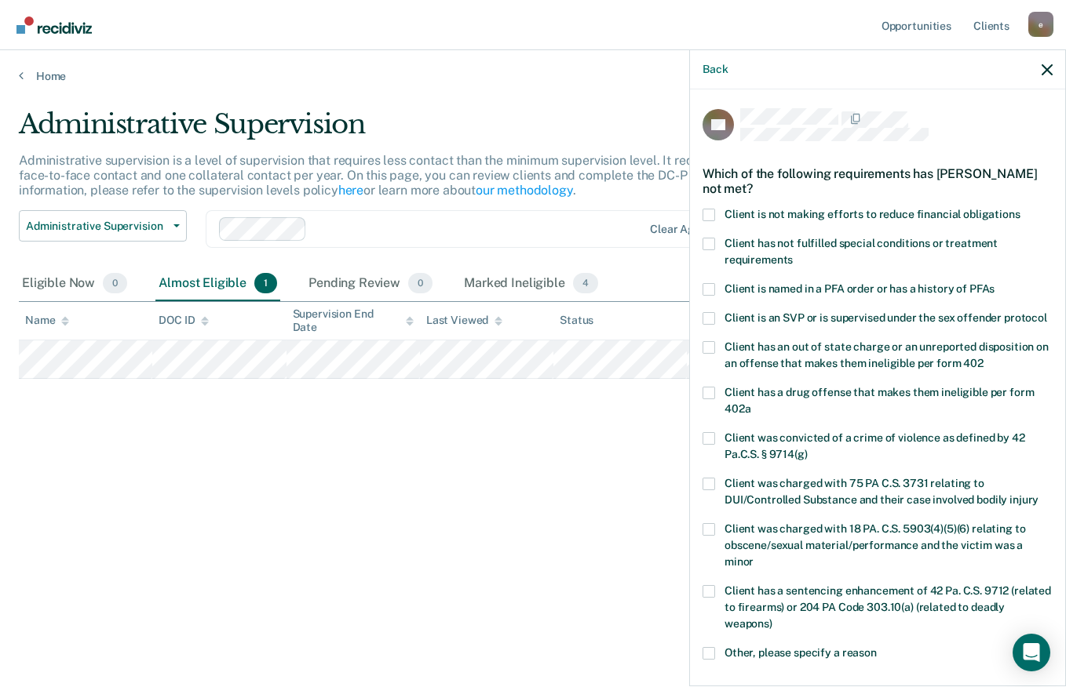
click at [882, 213] on span "Client is not making efforts to reduce financial obligations" at bounding box center [872, 214] width 296 height 13
click at [1020, 209] on input "Client is not making efforts to reduce financial obligations" at bounding box center [1020, 209] width 0 height 0
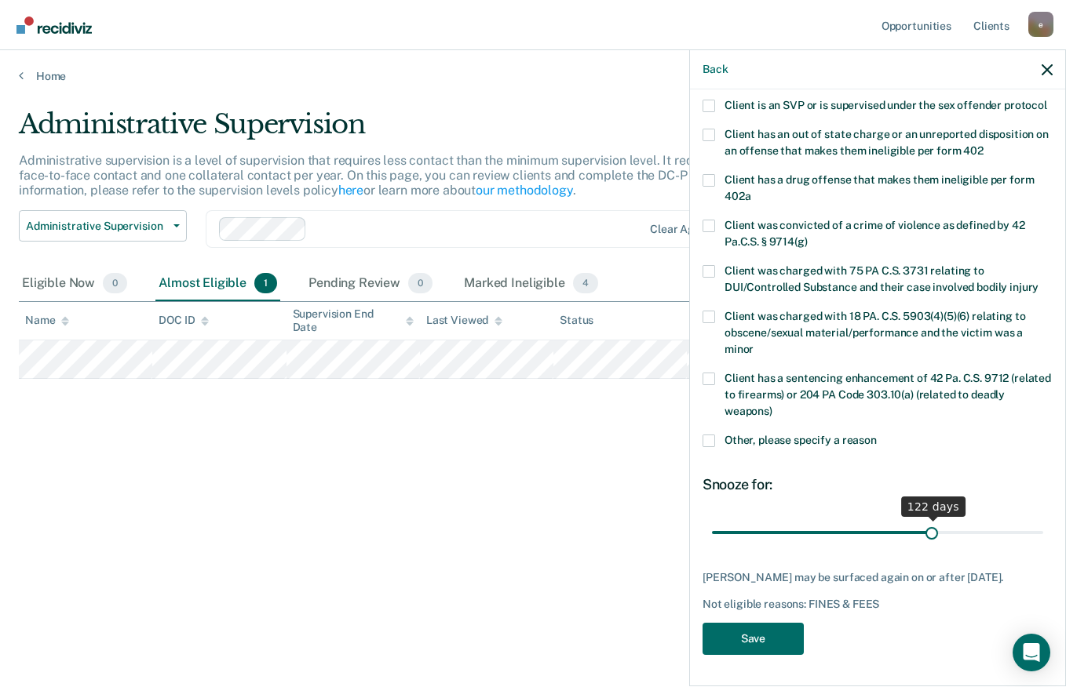
scroll to position [241, 0]
drag, startPoint x: 782, startPoint y: 516, endPoint x: 922, endPoint y: 533, distance: 140.7
type input "120"
click at [922, 533] on input "range" at bounding box center [877, 532] width 331 height 27
click at [783, 642] on button "Save" at bounding box center [752, 639] width 101 height 32
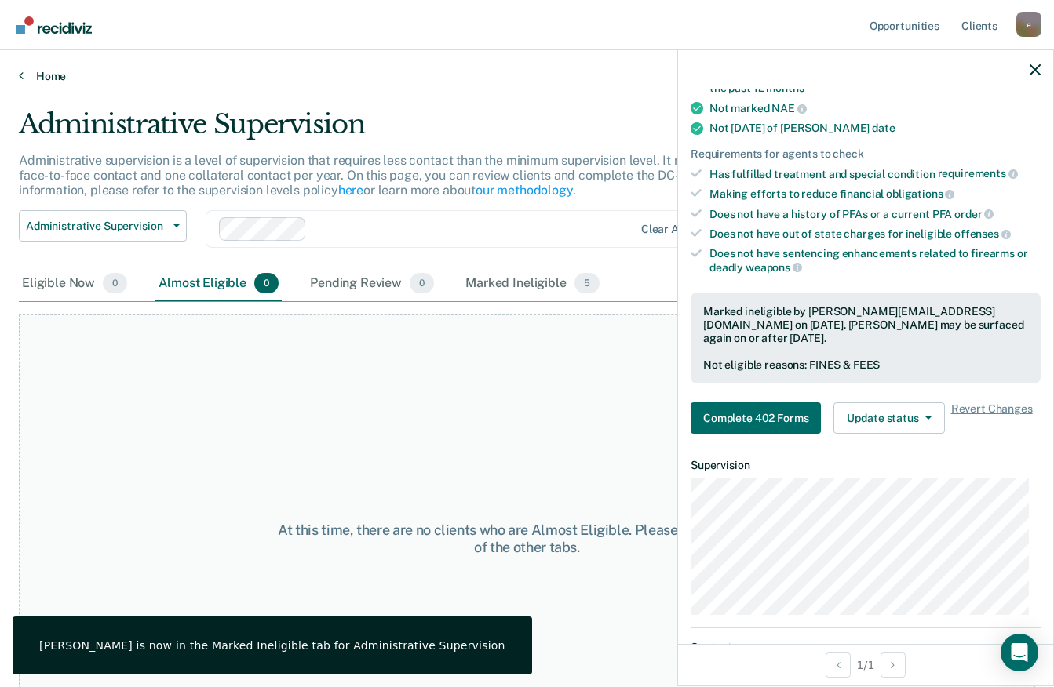
click at [33, 70] on link "Home" at bounding box center [527, 76] width 1016 height 14
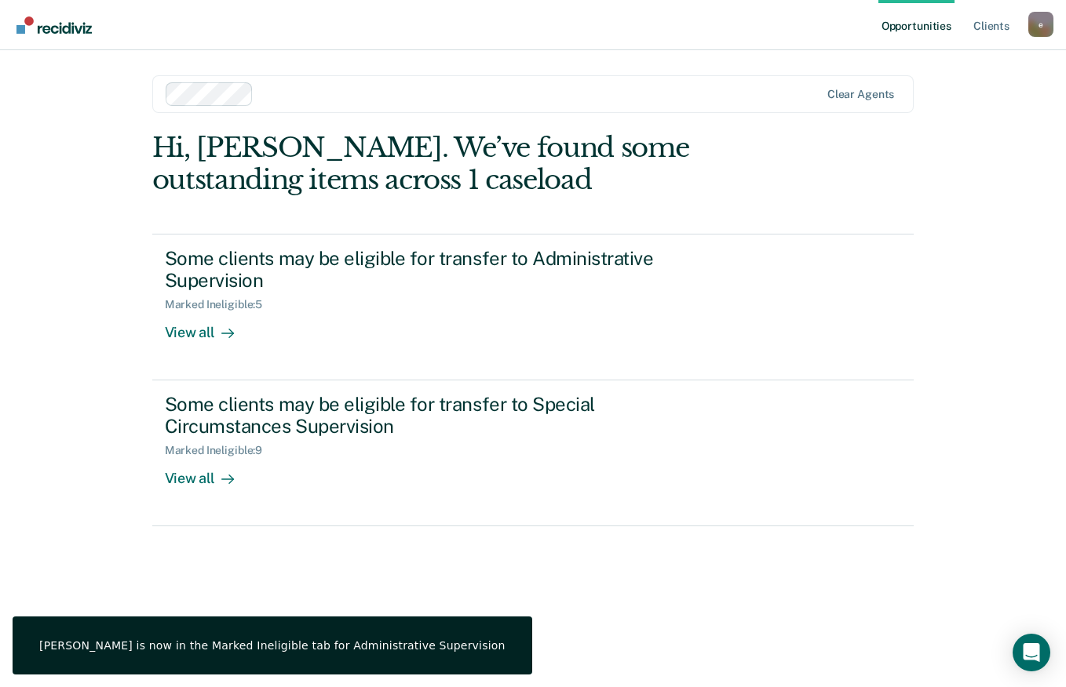
click at [608, 151] on div "Hi, [PERSON_NAME]. We’ve found some outstanding items across 1 caseload" at bounding box center [456, 164] width 609 height 64
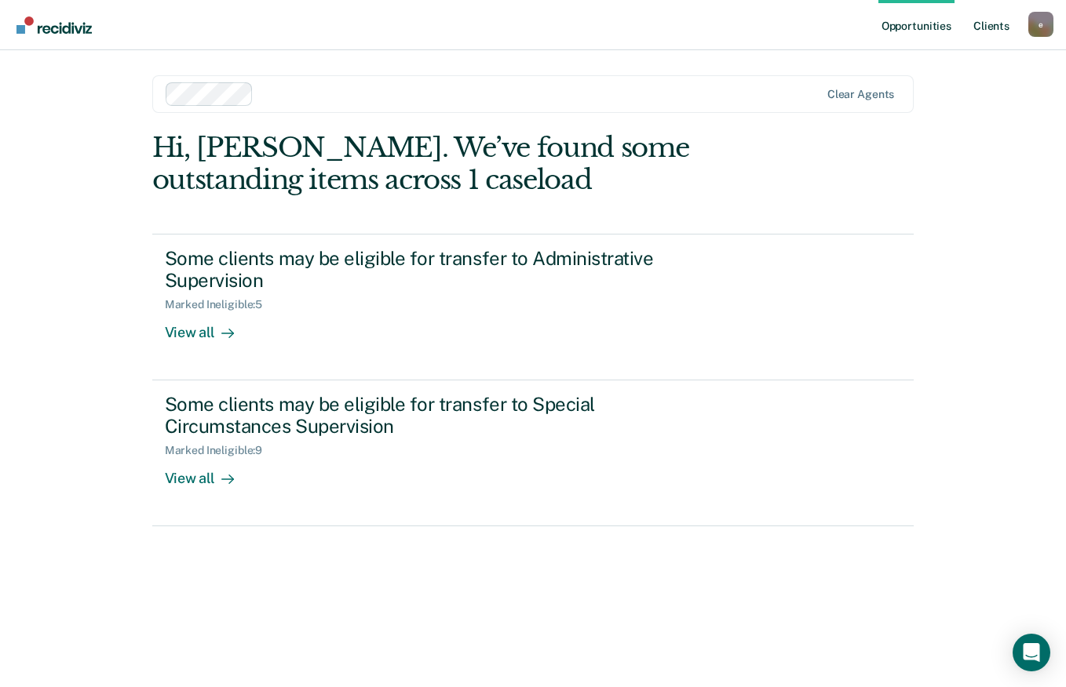
click at [996, 28] on link "Client s" at bounding box center [991, 25] width 42 height 50
